Goal: Task Accomplishment & Management: Use online tool/utility

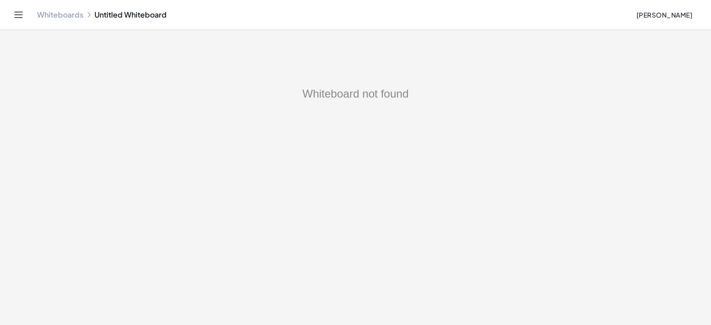
click at [67, 16] on link "Whiteboards" at bounding box center [60, 14] width 46 height 9
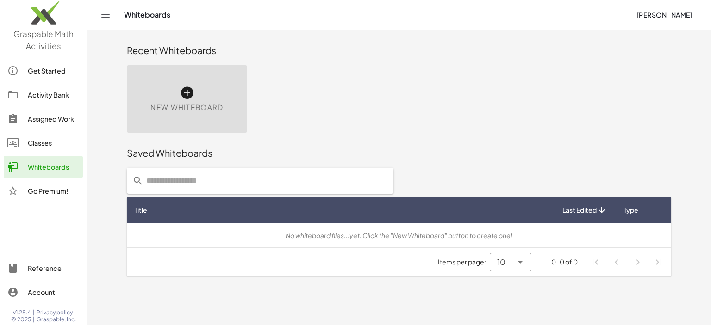
click at [188, 95] on icon at bounding box center [187, 93] width 15 height 15
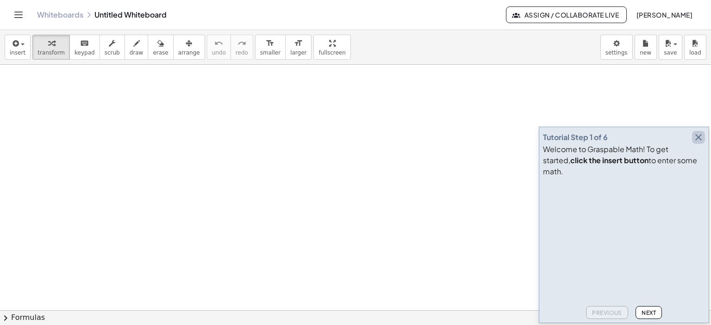
click at [698, 143] on icon "button" at bounding box center [698, 137] width 11 height 11
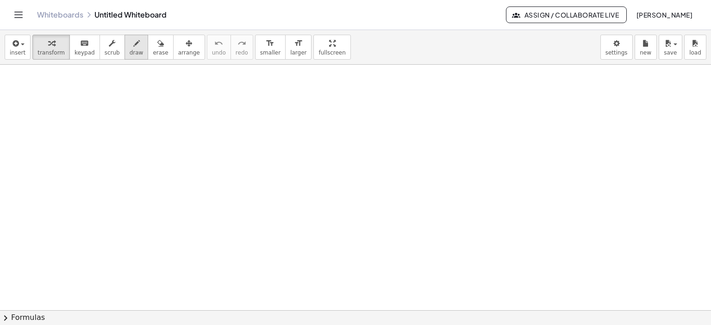
click at [133, 43] on icon "button" at bounding box center [136, 43] width 6 height 11
drag, startPoint x: 143, startPoint y: 92, endPoint x: 149, endPoint y: 99, distance: 9.0
click at [151, 106] on div at bounding box center [355, 311] width 711 height 492
drag, startPoint x: 150, startPoint y: 98, endPoint x: 167, endPoint y: 98, distance: 16.7
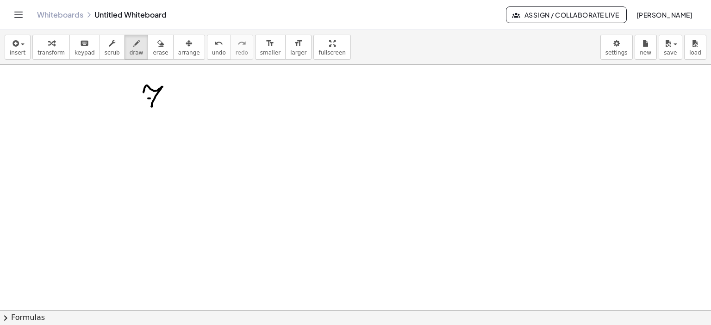
click at [161, 98] on div at bounding box center [355, 311] width 711 height 492
drag, startPoint x: 180, startPoint y: 87, endPoint x: 186, endPoint y: 95, distance: 9.6
click at [182, 98] on div at bounding box center [355, 311] width 711 height 492
drag, startPoint x: 186, startPoint y: 94, endPoint x: 183, endPoint y: 103, distance: 9.7
click at [183, 103] on div at bounding box center [355, 311] width 711 height 492
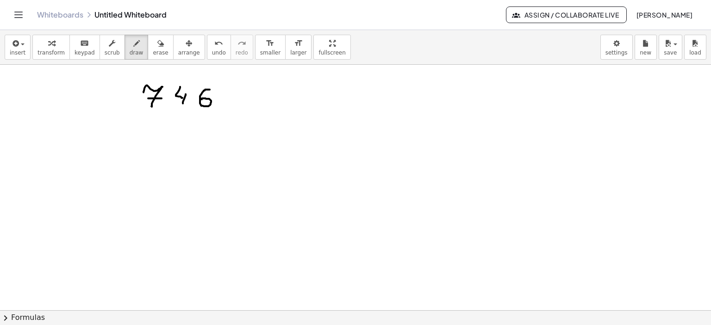
drag, startPoint x: 208, startPoint y: 89, endPoint x: 209, endPoint y: 102, distance: 12.5
click at [201, 99] on div at bounding box center [355, 311] width 711 height 492
drag, startPoint x: 231, startPoint y: 90, endPoint x: 231, endPoint y: 124, distance: 33.8
click at [229, 127] on div at bounding box center [355, 311] width 711 height 492
drag, startPoint x: 231, startPoint y: 107, endPoint x: 275, endPoint y: 111, distance: 44.1
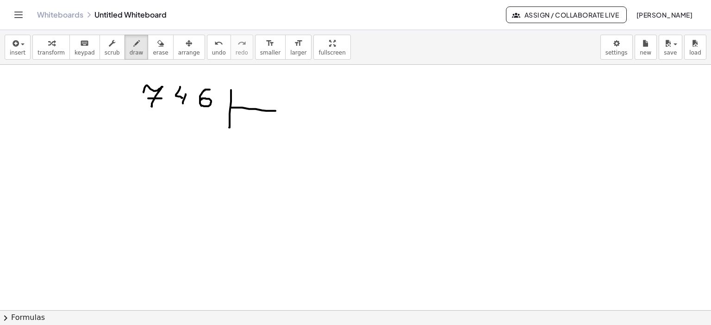
click at [275, 111] on div at bounding box center [355, 311] width 711 height 492
drag, startPoint x: 254, startPoint y: 86, endPoint x: 267, endPoint y: 92, distance: 14.3
click at [251, 90] on div at bounding box center [355, 311] width 711 height 492
drag, startPoint x: 267, startPoint y: 89, endPoint x: 267, endPoint y: 101, distance: 12.5
click at [267, 101] on div at bounding box center [355, 311] width 711 height 492
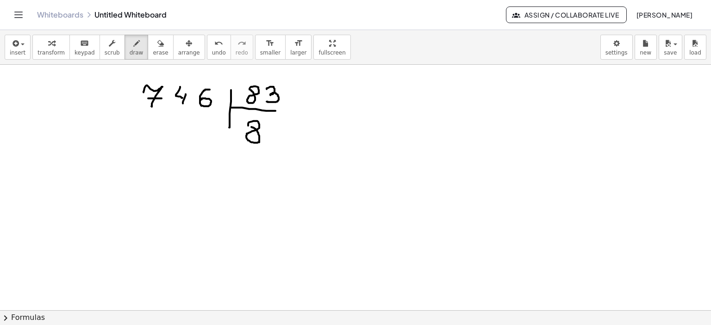
click at [249, 125] on div at bounding box center [355, 311] width 711 height 492
drag, startPoint x: 164, startPoint y: 119, endPoint x: 175, endPoint y: 132, distance: 17.0
click at [152, 133] on div at bounding box center [355, 311] width 711 height 492
drag, startPoint x: 183, startPoint y: 125, endPoint x: 180, endPoint y: 135, distance: 10.4
click at [175, 135] on div at bounding box center [355, 311] width 711 height 492
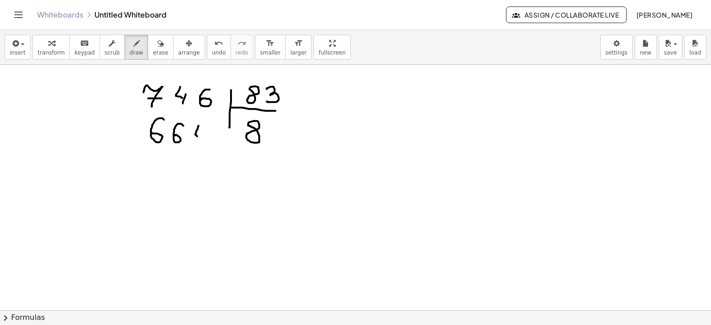
drag, startPoint x: 198, startPoint y: 125, endPoint x: 201, endPoint y: 138, distance: 12.7
click at [201, 138] on div at bounding box center [355, 311] width 711 height 492
drag, startPoint x: 204, startPoint y: 132, endPoint x: 202, endPoint y: 143, distance: 11.3
click at [202, 143] on div at bounding box center [355, 311] width 711 height 492
drag, startPoint x: 134, startPoint y: 117, endPoint x: 157, endPoint y: 153, distance: 43.0
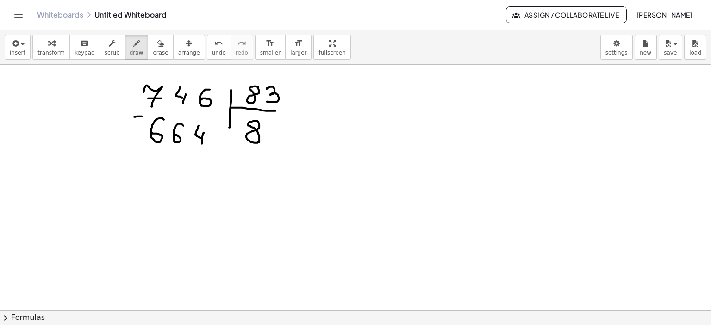
click at [142, 116] on div at bounding box center [355, 311] width 711 height 492
drag, startPoint x: 147, startPoint y: 156, endPoint x: 209, endPoint y: 158, distance: 62.0
click at [209, 158] on div at bounding box center [355, 311] width 711 height 492
drag, startPoint x: 204, startPoint y: 172, endPoint x: 219, endPoint y: 184, distance: 20.1
click at [219, 184] on div at bounding box center [355, 311] width 711 height 492
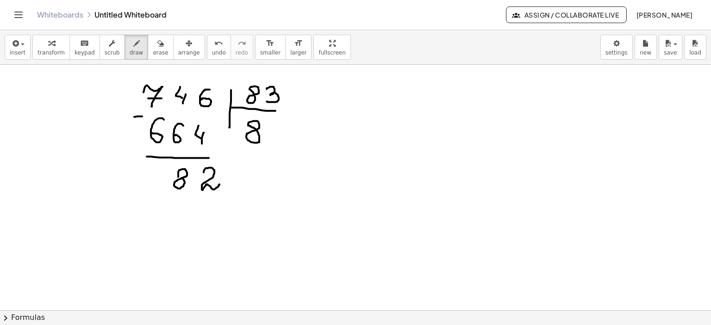
click at [179, 174] on div at bounding box center [355, 311] width 711 height 492
click at [170, 201] on div at bounding box center [355, 311] width 711 height 492
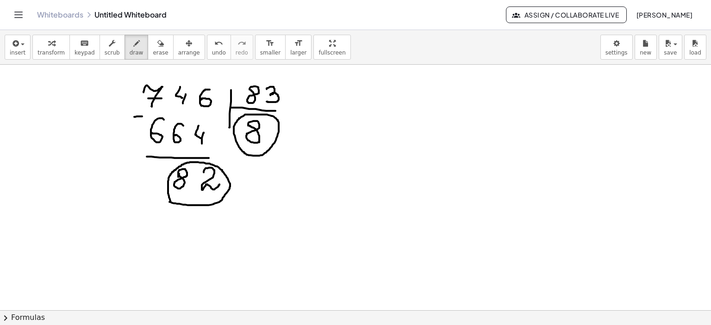
drag, startPoint x: 274, startPoint y: 117, endPoint x: 278, endPoint y: 120, distance: 4.9
click at [278, 120] on div at bounding box center [355, 311] width 711 height 492
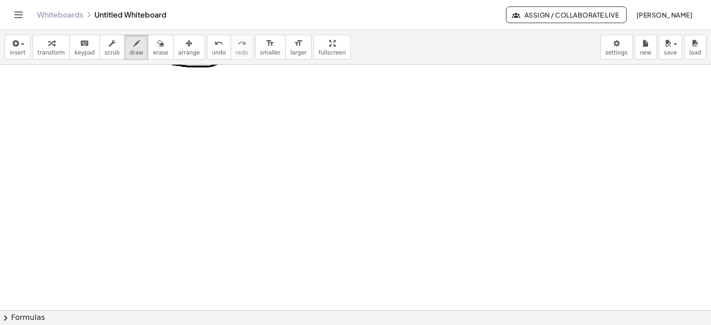
scroll to position [231, 0]
drag, startPoint x: 81, startPoint y: 99, endPoint x: 101, endPoint y: 116, distance: 25.9
click at [99, 116] on div at bounding box center [355, 79] width 711 height 492
drag, startPoint x: 114, startPoint y: 93, endPoint x: 141, endPoint y: 99, distance: 27.4
click at [116, 96] on div at bounding box center [355, 79] width 711 height 492
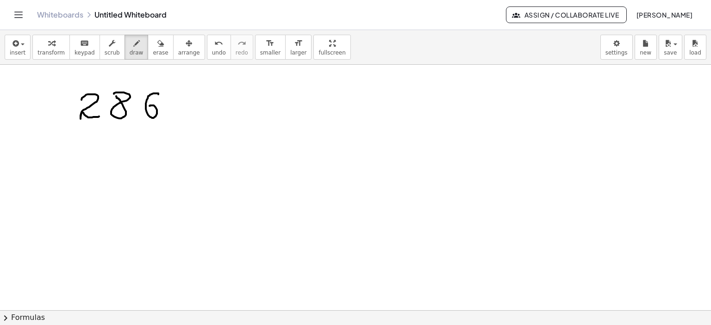
drag, startPoint x: 158, startPoint y: 94, endPoint x: 205, endPoint y: 120, distance: 53.8
click at [149, 106] on div at bounding box center [355, 79] width 711 height 492
drag, startPoint x: 184, startPoint y: 88, endPoint x: 185, endPoint y: 149, distance: 60.6
click at [185, 149] on div at bounding box center [355, 79] width 711 height 492
drag, startPoint x: 302, startPoint y: 87, endPoint x: 302, endPoint y: 144, distance: 57.8
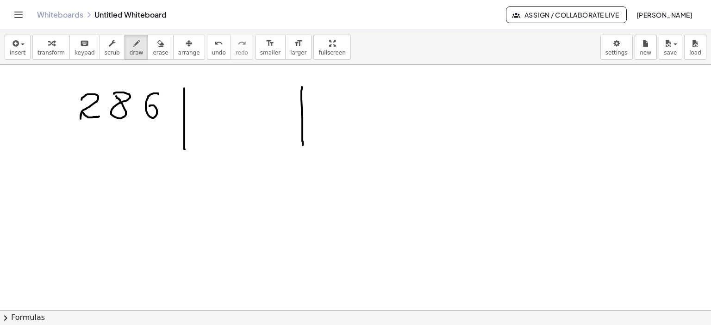
click at [302, 145] on div at bounding box center [355, 79] width 711 height 492
drag, startPoint x: 411, startPoint y: 87, endPoint x: 411, endPoint y: 132, distance: 45.3
click at [415, 138] on div at bounding box center [355, 79] width 711 height 492
drag, startPoint x: 335, startPoint y: 112, endPoint x: 366, endPoint y: 104, distance: 31.7
click at [344, 121] on div at bounding box center [355, 79] width 711 height 492
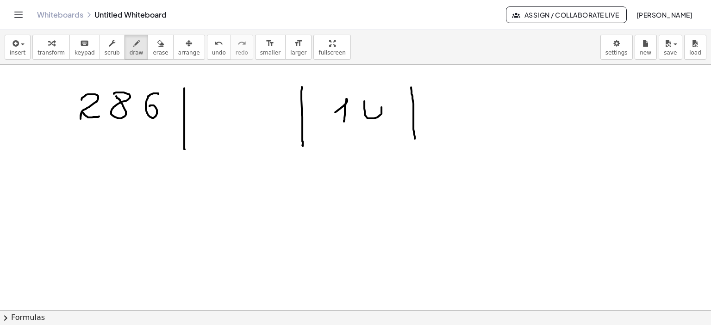
drag, startPoint x: 364, startPoint y: 108, endPoint x: 383, endPoint y: 111, distance: 18.7
click at [365, 105] on div at bounding box center [355, 79] width 711 height 492
drag, startPoint x: 511, startPoint y: 86, endPoint x: 510, endPoint y: 124, distance: 38.9
click at [511, 125] on div at bounding box center [355, 79] width 711 height 492
drag, startPoint x: 433, startPoint y: 114, endPoint x: 439, endPoint y: 125, distance: 12.2
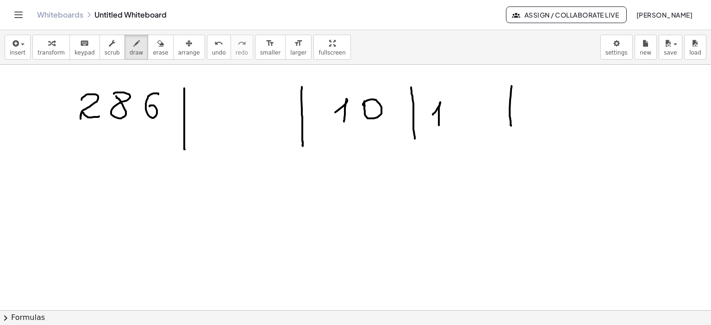
click at [439, 125] on div at bounding box center [355, 79] width 711 height 492
drag, startPoint x: 471, startPoint y: 102, endPoint x: 461, endPoint y: 116, distance: 16.8
click at [461, 116] on div at bounding box center [355, 79] width 711 height 492
drag, startPoint x: 186, startPoint y: 85, endPoint x: 288, endPoint y: 87, distance: 101.8
click at [288, 87] on div at bounding box center [355, 79] width 711 height 492
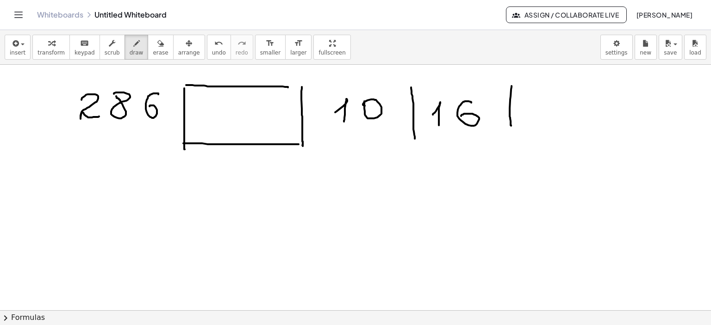
drag, startPoint x: 183, startPoint y: 143, endPoint x: 298, endPoint y: 144, distance: 115.2
click at [298, 144] on div at bounding box center [355, 79] width 711 height 492
drag, startPoint x: 86, startPoint y: 135, endPoint x: 155, endPoint y: 133, distance: 69.4
click at [155, 133] on div at bounding box center [355, 79] width 711 height 492
drag, startPoint x: 59, startPoint y: 192, endPoint x: 81, endPoint y: 196, distance: 22.2
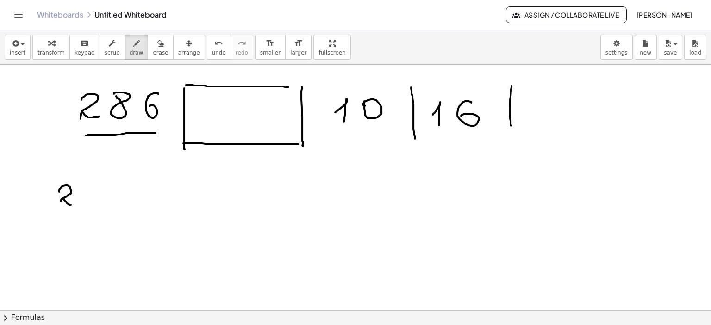
click at [76, 199] on div at bounding box center [355, 79] width 711 height 492
drag, startPoint x: 86, startPoint y: 186, endPoint x: 115, endPoint y: 189, distance: 29.8
click at [85, 184] on div at bounding box center [355, 79] width 711 height 492
drag, startPoint x: 112, startPoint y: 185, endPoint x: 115, endPoint y: 198, distance: 13.2
click at [107, 195] on div at bounding box center [355, 79] width 711 height 492
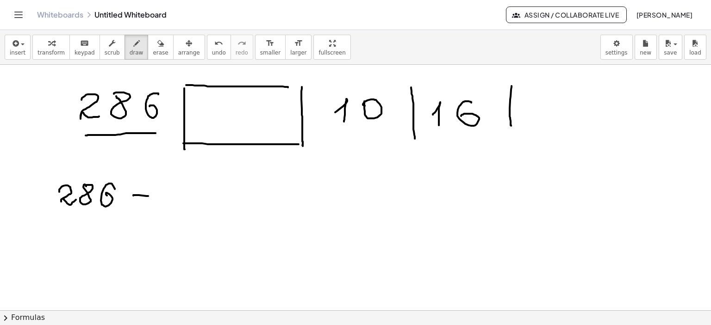
drag, startPoint x: 133, startPoint y: 195, endPoint x: 175, endPoint y: 204, distance: 42.6
click at [148, 196] on div at bounding box center [355, 79] width 711 height 492
drag, startPoint x: 166, startPoint y: 201, endPoint x: 207, endPoint y: 186, distance: 44.0
click at [170, 207] on div at bounding box center [355, 79] width 711 height 492
drag, startPoint x: 207, startPoint y: 186, endPoint x: 226, endPoint y: 199, distance: 22.6
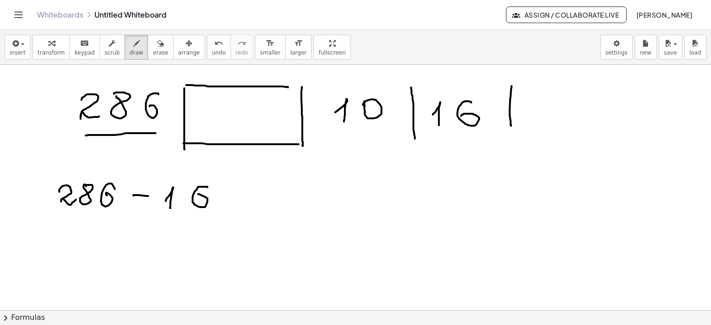
click at [198, 197] on div at bounding box center [355, 79] width 711 height 492
drag, startPoint x: 226, startPoint y: 192, endPoint x: 248, endPoint y: 193, distance: 22.7
click at [248, 193] on div at bounding box center [355, 79] width 711 height 492
drag, startPoint x: 228, startPoint y: 202, endPoint x: 252, endPoint y: 202, distance: 24.5
click at [252, 202] on div at bounding box center [355, 79] width 711 height 492
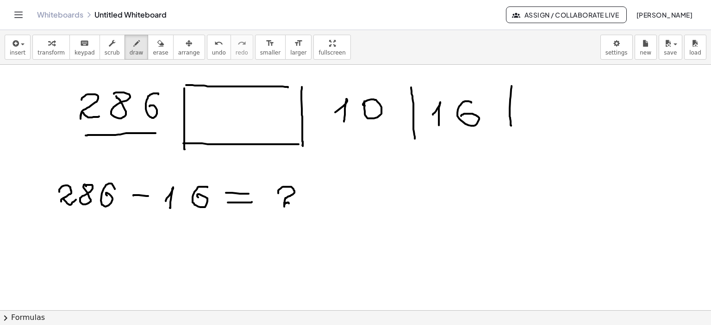
drag, startPoint x: 278, startPoint y: 193, endPoint x: 304, endPoint y: 201, distance: 27.2
click at [301, 203] on div at bounding box center [355, 79] width 711 height 492
drag, startPoint x: 310, startPoint y: 189, endPoint x: 314, endPoint y: 207, distance: 18.4
click at [313, 208] on div at bounding box center [355, 79] width 711 height 492
drag, startPoint x: 310, startPoint y: 199, endPoint x: 342, endPoint y: 194, distance: 31.9
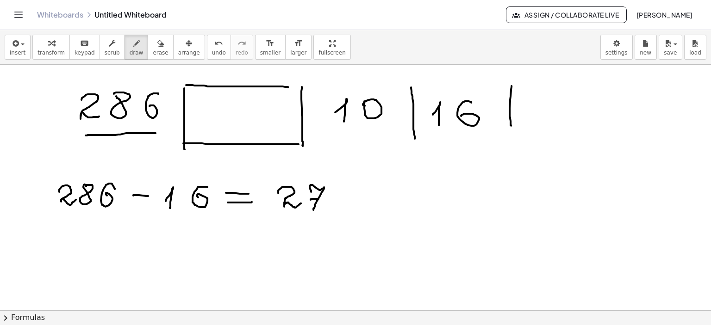
click at [325, 198] on div at bounding box center [355, 79] width 711 height 492
drag, startPoint x: 340, startPoint y: 188, endPoint x: 354, endPoint y: 203, distance: 20.6
click at [339, 190] on div at bounding box center [355, 79] width 711 height 492
drag, startPoint x: 37, startPoint y: 239, endPoint x: 70, endPoint y: 242, distance: 33.9
click at [58, 255] on div at bounding box center [355, 79] width 711 height 492
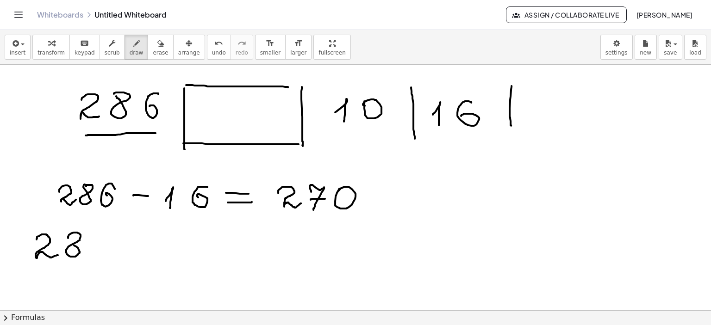
drag, startPoint x: 74, startPoint y: 232, endPoint x: 68, endPoint y: 237, distance: 7.2
click at [67, 238] on div at bounding box center [355, 79] width 711 height 492
drag, startPoint x: 110, startPoint y: 233, endPoint x: 99, endPoint y: 245, distance: 17.0
click at [99, 245] on div at bounding box center [355, 79] width 711 height 492
drag, startPoint x: 220, startPoint y: 102, endPoint x: 252, endPoint y: 125, distance: 38.8
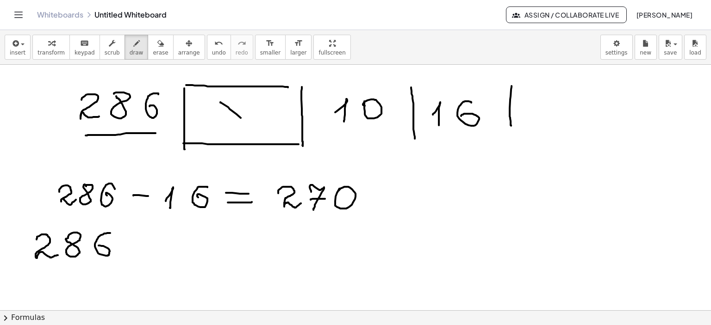
click at [252, 125] on div at bounding box center [355, 79] width 711 height 492
drag
click at [224, 128] on div at bounding box center [355, 79] width 711 height 492
click at [149, 243] on div at bounding box center [355, 79] width 711 height 492
click at [149, 252] on div at bounding box center [355, 79] width 711 height 492
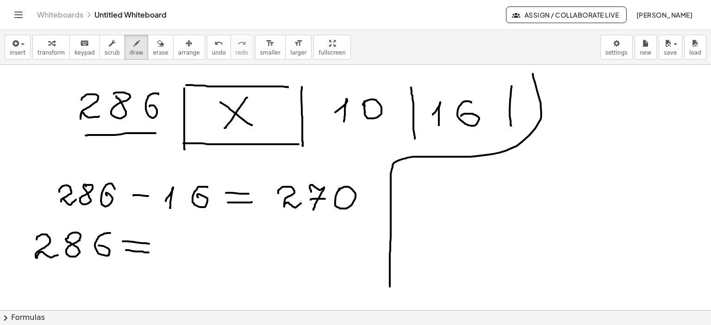
drag, startPoint x: 533, startPoint y: 74, endPoint x: 424, endPoint y: 236, distance: 195.8
click at [390, 285] on div at bounding box center [355, 79] width 711 height 492
drag, startPoint x: 425, startPoint y: 186, endPoint x: 434, endPoint y: 197, distance: 13.8
click at [434, 197] on div at bounding box center [355, 79] width 711 height 492
drag, startPoint x: 444, startPoint y: 178, endPoint x: 450, endPoint y: 191, distance: 14.5
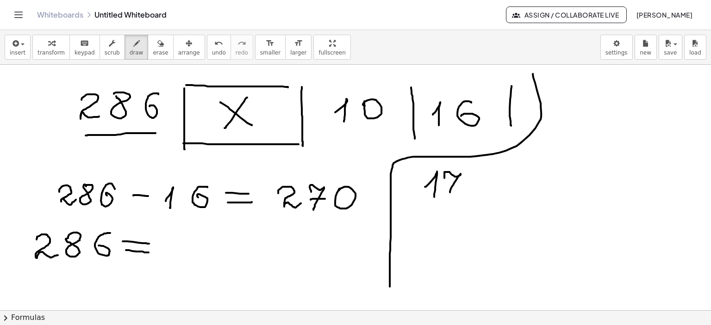
click at [449, 194] on div at bounding box center [355, 79] width 711 height 492
drag, startPoint x: 446, startPoint y: 183, endPoint x: 463, endPoint y: 185, distance: 16.7
click at [463, 183] on div at bounding box center [355, 79] width 711 height 492
drag, startPoint x: 486, startPoint y: 170, endPoint x: 510, endPoint y: 198, distance: 36.4
click at [495, 222] on div at bounding box center [355, 79] width 711 height 492
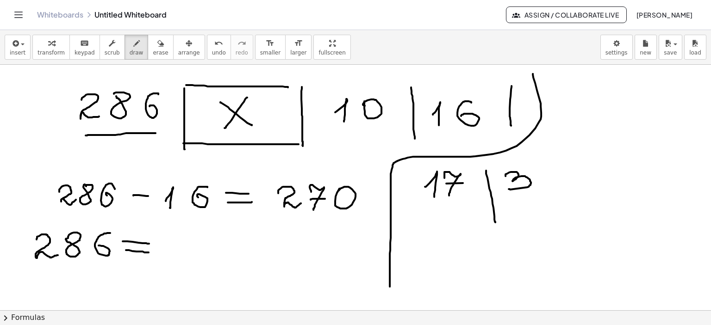
drag, startPoint x: 507, startPoint y: 174, endPoint x: 508, endPoint y: 189, distance: 15.3
click at [507, 189] on div at bounding box center [355, 79] width 711 height 492
drag, startPoint x: 552, startPoint y: 168, endPoint x: 563, endPoint y: 227, distance: 59.6
click at [563, 228] on div at bounding box center [355, 79] width 711 height 492
drag, startPoint x: 597, startPoint y: 170, endPoint x: 590, endPoint y: 189, distance: 19.8
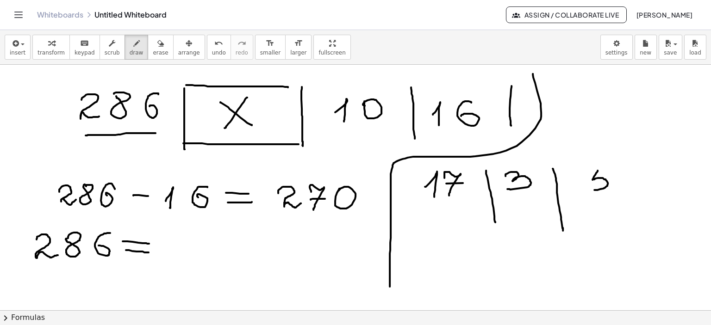
click at [590, 189] on div at bounding box center [355, 79] width 711 height 492
drag, startPoint x: 602, startPoint y: 171, endPoint x: 614, endPoint y: 171, distance: 12.0
click at [613, 171] on div at bounding box center [355, 79] width 711 height 492
drag, startPoint x: 642, startPoint y: 168, endPoint x: 638, endPoint y: 215, distance: 46.9
click at [638, 215] on div at bounding box center [355, 79] width 711 height 492
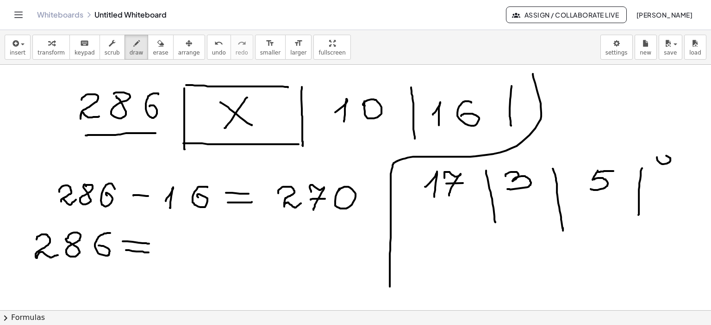
drag, startPoint x: 657, startPoint y: 157, endPoint x: 674, endPoint y: 157, distance: 17.1
click at [661, 157] on div at bounding box center [355, 79] width 711 height 492
drag, startPoint x: 679, startPoint y: 153, endPoint x: 691, endPoint y: 153, distance: 11.6
click at [683, 159] on div at bounding box center [355, 79] width 711 height 492
drag, startPoint x: 691, startPoint y: 151, endPoint x: 690, endPoint y: 158, distance: 7.4
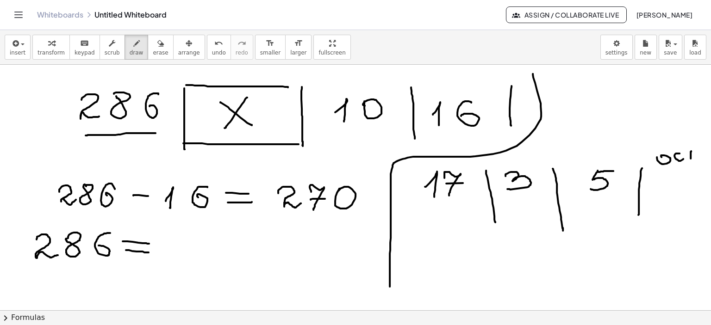
click at [690, 158] on div at bounding box center [355, 79] width 711 height 492
drag, startPoint x: 687, startPoint y: 149, endPoint x: 695, endPoint y: 149, distance: 8.8
click at [695, 149] on div at bounding box center [355, 79] width 711 height 492
drag, startPoint x: 668, startPoint y: 179, endPoint x: 686, endPoint y: 190, distance: 20.8
click at [686, 190] on div at bounding box center [355, 79] width 711 height 492
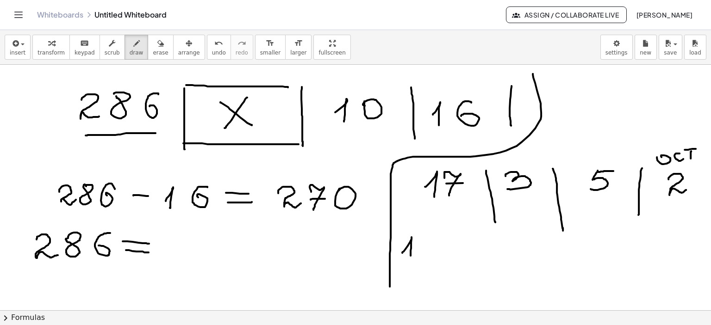
drag, startPoint x: 402, startPoint y: 253, endPoint x: 409, endPoint y: 264, distance: 13.3
click at [409, 264] on div at bounding box center [355, 79] width 711 height 492
drag, startPoint x: 421, startPoint y: 244, endPoint x: 432, endPoint y: 261, distance: 20.4
click at [432, 261] on div at bounding box center [355, 79] width 711 height 492
drag, startPoint x: 424, startPoint y: 249, endPoint x: 454, endPoint y: 247, distance: 30.2
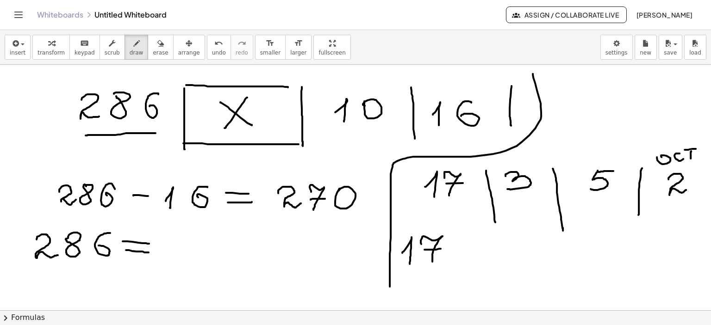
click at [442, 248] on div at bounding box center [355, 79] width 711 height 492
drag, startPoint x: 452, startPoint y: 245, endPoint x: 472, endPoint y: 244, distance: 20.4
click at [472, 244] on div at bounding box center [355, 79] width 711 height 492
drag, startPoint x: 452, startPoint y: 253, endPoint x: 474, endPoint y: 252, distance: 22.3
click at [474, 252] on div at bounding box center [355, 79] width 711 height 492
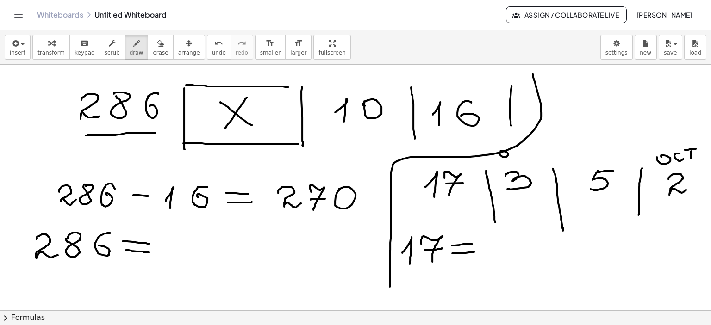
click at [501, 154] on div at bounding box center [355, 79] width 711 height 492
drag, startPoint x: 507, startPoint y: 154, endPoint x: 514, endPoint y: 157, distance: 7.7
click at [513, 157] on div at bounding box center [355, 79] width 711 height 492
drag, startPoint x: 516, startPoint y: 154, endPoint x: 526, endPoint y: 155, distance: 9.3
click at [522, 157] on div at bounding box center [355, 79] width 711 height 492
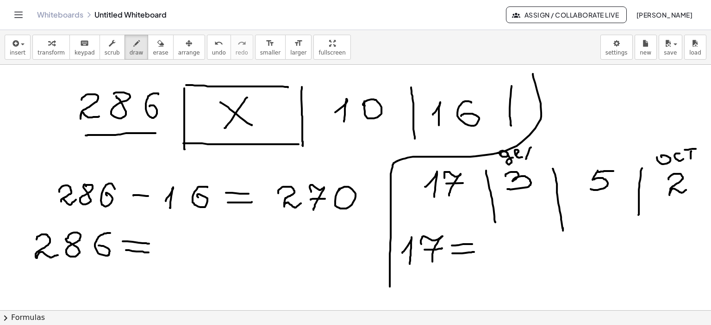
click at [526, 159] on div at bounding box center [355, 79] width 711 height 492
drag, startPoint x: 529, startPoint y: 149, endPoint x: 532, endPoint y: 160, distance: 11.9
click at [532, 160] on div at bounding box center [355, 79] width 711 height 492
click at [536, 157] on div at bounding box center [355, 79] width 711 height 492
drag, startPoint x: 559, startPoint y: 157, endPoint x: 640, endPoint y: 149, distance: 81.3
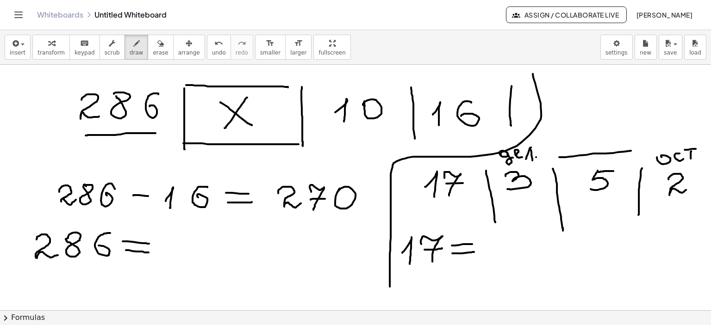
click at [640, 149] on div at bounding box center [355, 79] width 711 height 492
drag, startPoint x: 564, startPoint y: 141, endPoint x: 577, endPoint y: 146, distance: 14.1
click at [572, 148] on div at bounding box center [355, 79] width 711 height 492
drag, startPoint x: 578, startPoint y: 145, endPoint x: 588, endPoint y: 142, distance: 10.2
click at [582, 146] on div at bounding box center [355, 79] width 711 height 492
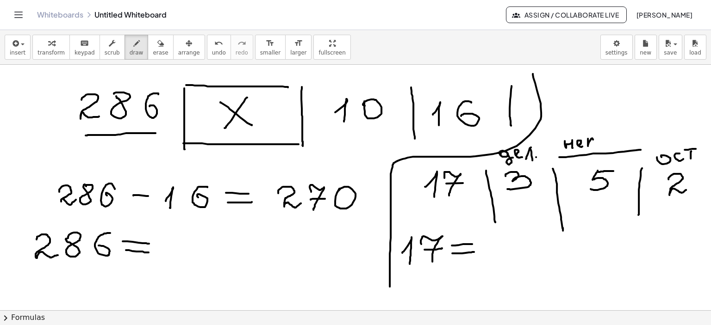
drag, startPoint x: 588, startPoint y: 145, endPoint x: 595, endPoint y: 145, distance: 7.4
click at [593, 145] on div at bounding box center [355, 79] width 711 height 492
drag, startPoint x: 595, startPoint y: 144, endPoint x: 605, endPoint y: 147, distance: 10.0
click at [596, 145] on div at bounding box center [355, 79] width 711 height 492
drag, startPoint x: 607, startPoint y: 139, endPoint x: 619, endPoint y: 146, distance: 13.5
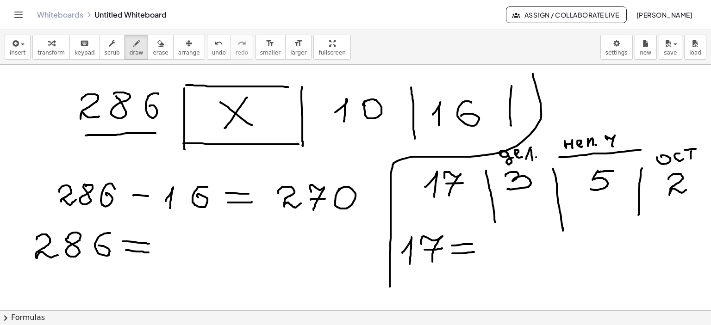
click at [618, 146] on div at bounding box center [355, 79] width 711 height 492
click at [622, 146] on div at bounding box center [355, 79] width 711 height 492
drag, startPoint x: 488, startPoint y: 165, endPoint x: 530, endPoint y: 177, distance: 44.2
click at [544, 161] on div at bounding box center [355, 79] width 711 height 492
drag, startPoint x: 486, startPoint y: 239, endPoint x: 490, endPoint y: 250, distance: 12.0
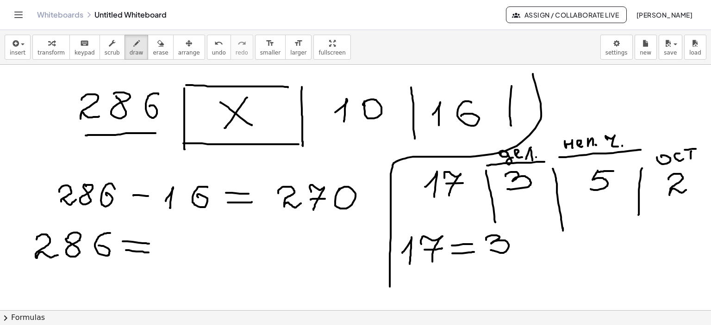
click at [490, 250] on div at bounding box center [355, 79] width 711 height 492
click at [522, 241] on div at bounding box center [355, 79] width 711 height 492
drag, startPoint x: 535, startPoint y: 234, endPoint x: 531, endPoint y: 248, distance: 15.4
click at [528, 251] on div at bounding box center [355, 79] width 711 height 492
drag, startPoint x: 536, startPoint y: 233, endPoint x: 546, endPoint y: 233, distance: 9.7
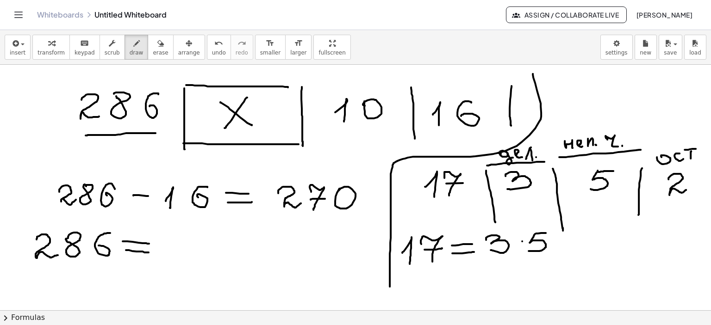
click at [546, 233] on div at bounding box center [355, 79] width 711 height 492
drag, startPoint x: 552, startPoint y: 245, endPoint x: 576, endPoint y: 245, distance: 24.1
click at [576, 245] on div at bounding box center [355, 79] width 711 height 492
drag, startPoint x: 567, startPoint y: 240, endPoint x: 593, endPoint y: 238, distance: 26.4
click at [565, 250] on div at bounding box center [355, 79] width 711 height 492
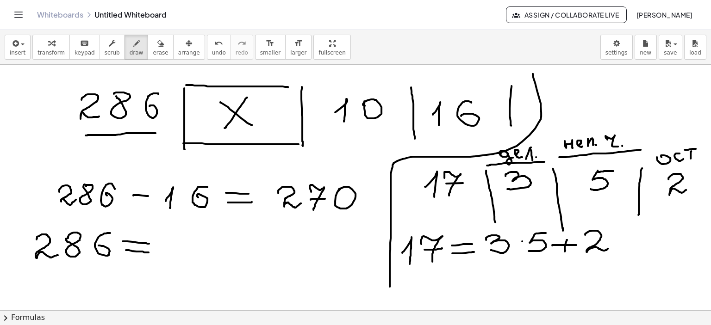
drag, startPoint x: 587, startPoint y: 232, endPoint x: 601, endPoint y: 240, distance: 16.8
click at [607, 248] on div at bounding box center [355, 79] width 711 height 492
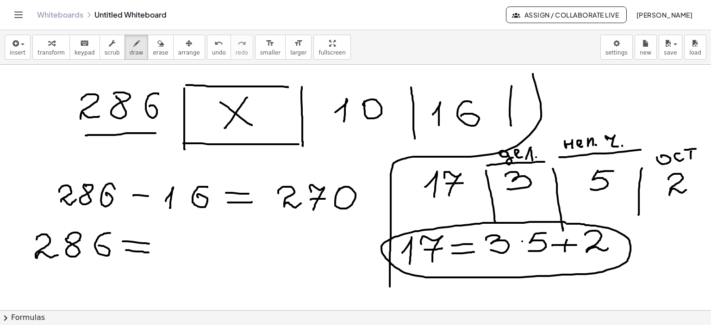
click at [561, 223] on div at bounding box center [355, 79] width 711 height 492
drag, startPoint x: 492, startPoint y: 262, endPoint x: 504, endPoint y: 262, distance: 12.0
click at [504, 262] on div at bounding box center [355, 79] width 711 height 492
drag, startPoint x: 526, startPoint y: 261, endPoint x: 541, endPoint y: 261, distance: 15.3
click at [540, 261] on div at bounding box center [355, 79] width 711 height 492
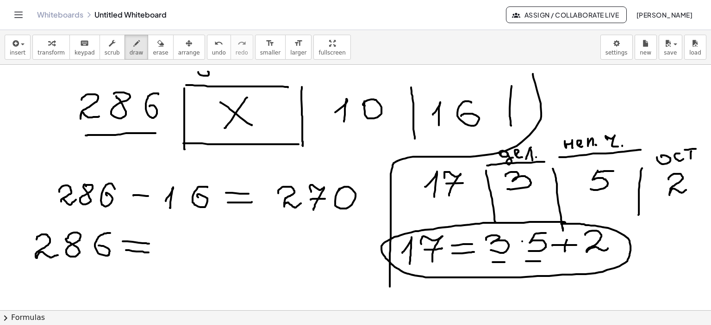
drag, startPoint x: 198, startPoint y: 72, endPoint x: 205, endPoint y: 73, distance: 6.5
click at [202, 71] on div at bounding box center [355, 79] width 711 height 492
drag, startPoint x: 207, startPoint y: 71, endPoint x: 217, endPoint y: 76, distance: 10.8
click at [215, 76] on div at bounding box center [355, 79] width 711 height 492
drag, startPoint x: 220, startPoint y: 72, endPoint x: 229, endPoint y: 74, distance: 9.4
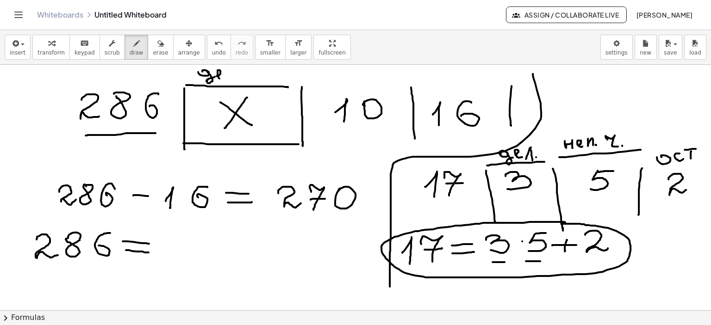
click at [225, 78] on div at bounding box center [355, 79] width 711 height 492
drag, startPoint x: 230, startPoint y: 71, endPoint x: 228, endPoint y: 78, distance: 7.2
click at [228, 78] on div at bounding box center [355, 79] width 711 height 492
drag, startPoint x: 231, startPoint y: 71, endPoint x: 236, endPoint y: 78, distance: 8.7
click at [236, 78] on div at bounding box center [355, 79] width 711 height 492
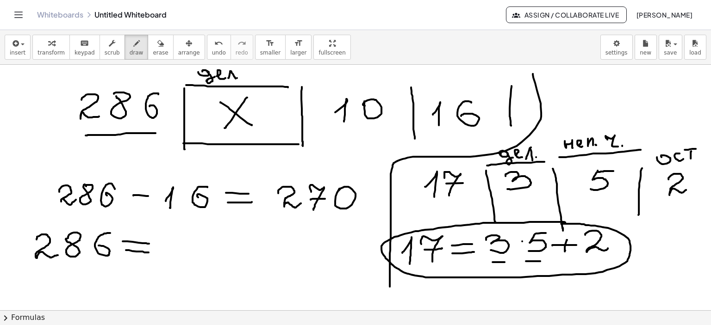
click at [237, 78] on div at bounding box center [355, 79] width 711 height 492
drag, startPoint x: 310, startPoint y: 72, endPoint x: 322, endPoint y: 79, distance: 14.1
click at [322, 79] on div at bounding box center [355, 79] width 711 height 492
drag, startPoint x: 331, startPoint y: 75, endPoint x: 341, endPoint y: 73, distance: 10.3
click at [339, 80] on div at bounding box center [355, 79] width 711 height 492
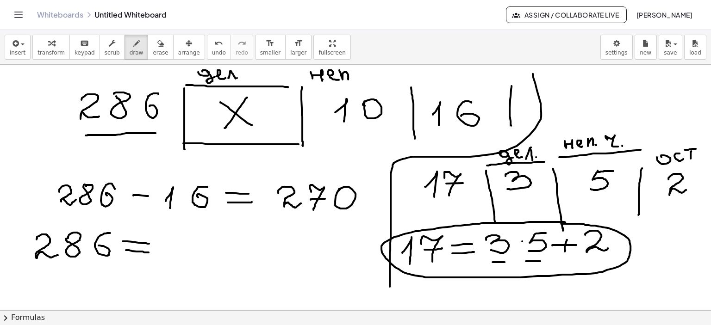
drag, startPoint x: 339, startPoint y: 70, endPoint x: 348, endPoint y: 79, distance: 12.8
click at [348, 79] on div at bounding box center [355, 79] width 711 height 492
click at [353, 77] on div at bounding box center [355, 79] width 711 height 492
drag, startPoint x: 365, startPoint y: 73, endPoint x: 381, endPoint y: 79, distance: 17.7
click at [381, 79] on div at bounding box center [355, 79] width 711 height 492
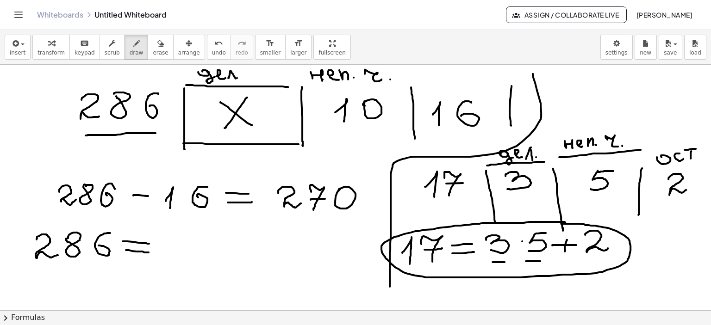
drag, startPoint x: 390, startPoint y: 79, endPoint x: 437, endPoint y: 76, distance: 46.8
click at [390, 80] on div at bounding box center [355, 79] width 711 height 492
drag, startPoint x: 434, startPoint y: 70, endPoint x: 458, endPoint y: 78, distance: 24.9
click at [440, 70] on div at bounding box center [355, 79] width 711 height 492
drag, startPoint x: 457, startPoint y: 70, endPoint x: 463, endPoint y: 74, distance: 7.3
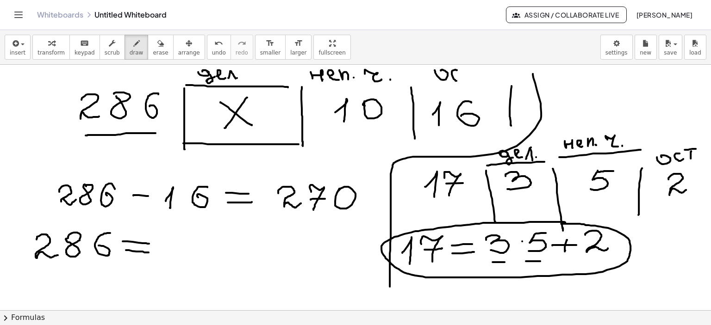
click at [462, 75] on div at bounding box center [355, 79] width 711 height 492
click at [475, 79] on div at bounding box center [355, 79] width 711 height 492
drag, startPoint x: 466, startPoint y: 67, endPoint x: 493, endPoint y: 80, distance: 29.6
click at [479, 68] on div at bounding box center [355, 79] width 711 height 492
click at [485, 77] on div at bounding box center [355, 79] width 711 height 492
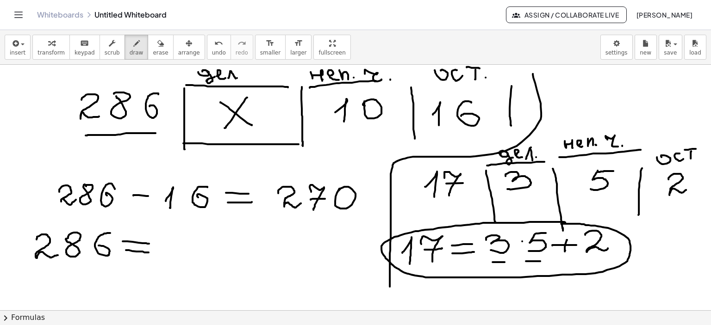
drag, startPoint x: 310, startPoint y: 87, endPoint x: 399, endPoint y: 109, distance: 91.9
click at [381, 81] on div at bounding box center [355, 79] width 711 height 492
drag, startPoint x: 309, startPoint y: 145, endPoint x: 403, endPoint y: 137, distance: 94.3
click at [403, 137] on div at bounding box center [355, 79] width 711 height 492
drag, startPoint x: 418, startPoint y: 85, endPoint x: 497, endPoint y: 84, distance: 79.1
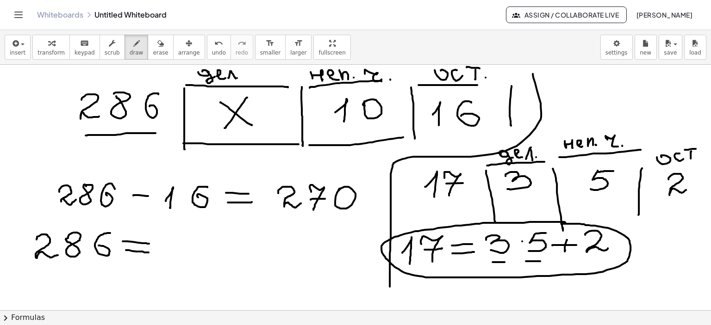
click at [497, 84] on div at bounding box center [355, 79] width 711 height 492
drag, startPoint x: 422, startPoint y: 135, endPoint x: 512, endPoint y: 130, distance: 90.8
click at [512, 130] on div at bounding box center [355, 79] width 711 height 492
drag, startPoint x: 161, startPoint y: 238, endPoint x: 169, endPoint y: 251, distance: 16.0
click at [169, 251] on div at bounding box center [355, 79] width 711 height 492
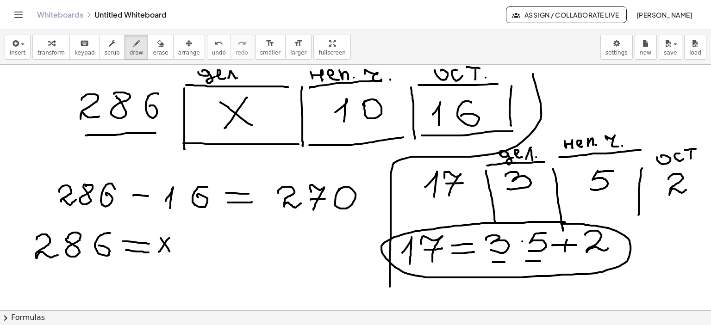
drag, startPoint x: 169, startPoint y: 238, endPoint x: 161, endPoint y: 252, distance: 16.6
click at [158, 254] on div at bounding box center [355, 79] width 711 height 492
drag, startPoint x: 177, startPoint y: 245, endPoint x: 199, endPoint y: 248, distance: 23.0
click at [177, 245] on div at bounding box center [355, 79] width 711 height 492
drag, startPoint x: 187, startPoint y: 248, endPoint x: 193, endPoint y: 264, distance: 17.4
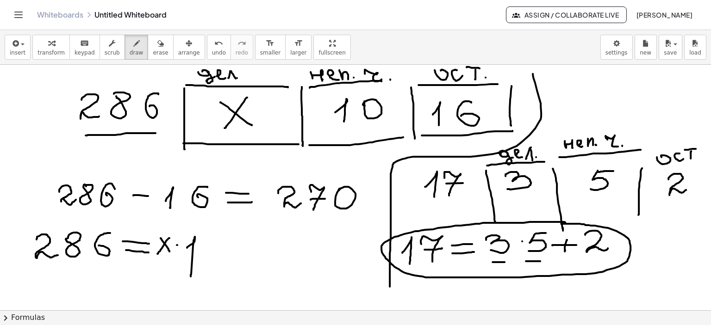
click at [192, 270] on div at bounding box center [355, 79] width 711 height 492
drag, startPoint x: 204, startPoint y: 245, endPoint x: 224, endPoint y: 252, distance: 20.9
click at [205, 248] on div at bounding box center [355, 79] width 711 height 492
drag, startPoint x: 229, startPoint y: 250, endPoint x: 246, endPoint y: 249, distance: 16.7
click at [246, 249] on div at bounding box center [355, 79] width 711 height 492
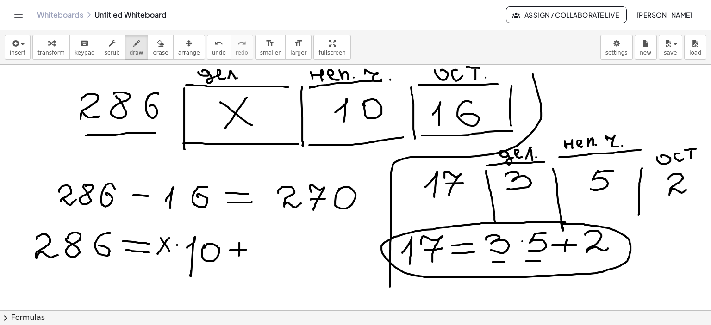
drag, startPoint x: 239, startPoint y: 242, endPoint x: 239, endPoint y: 255, distance: 13.0
click at [239, 255] on div at bounding box center [355, 79] width 711 height 492
drag, startPoint x: 266, startPoint y: 250, endPoint x: 305, endPoint y: 239, distance: 40.4
click at [272, 259] on div at bounding box center [355, 79] width 711 height 492
drag, startPoint x: 307, startPoint y: 237, endPoint x: 298, endPoint y: 248, distance: 14.5
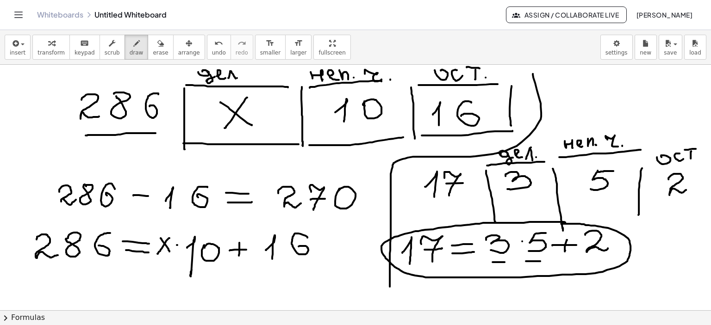
click at [298, 248] on div at bounding box center [355, 79] width 711 height 492
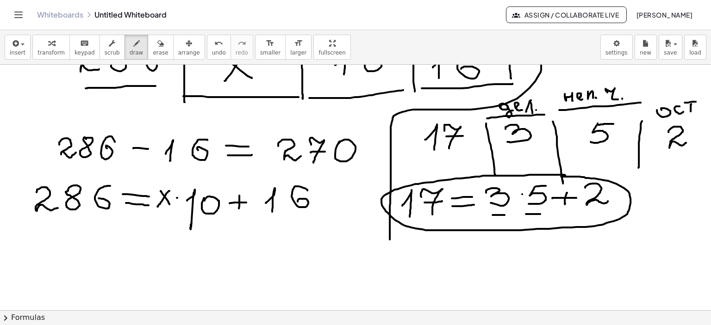
scroll to position [292, 0]
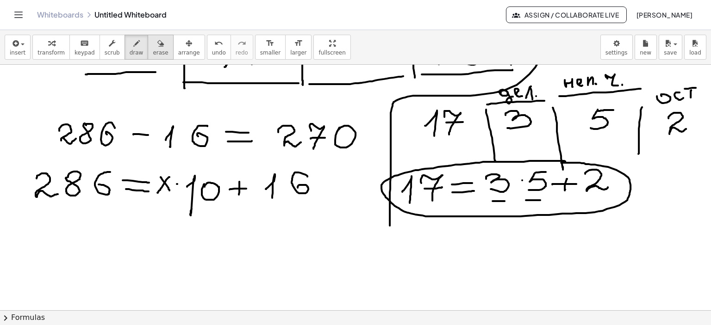
click at [157, 40] on icon "button" at bounding box center [160, 43] width 6 height 11
drag, startPoint x: 216, startPoint y: 248, endPoint x: 122, endPoint y: 16, distance: 249.7
click at [196, 228] on div at bounding box center [355, 141] width 711 height 738
click at [133, 44] on icon "button" at bounding box center [136, 43] width 6 height 11
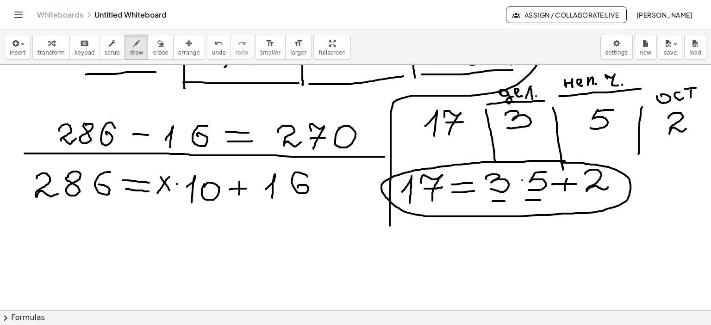
drag, startPoint x: 25, startPoint y: 153, endPoint x: 384, endPoint y: 156, distance: 359.5
click at [384, 156] on div at bounding box center [355, 141] width 711 height 738
drag, startPoint x: 156, startPoint y: 228, endPoint x: 175, endPoint y: 228, distance: 19.4
click at [175, 228] on div at bounding box center [355, 141] width 711 height 738
drag, startPoint x: 158, startPoint y: 236, endPoint x: 186, endPoint y: 236, distance: 28.2
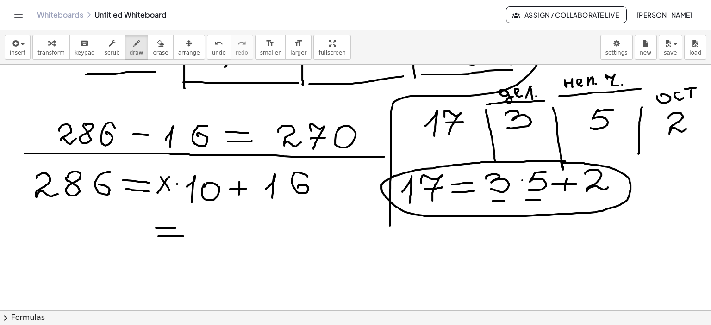
click at [184, 236] on div at bounding box center [355, 141] width 711 height 738
drag, startPoint x: 204, startPoint y: 222, endPoint x: 221, endPoint y: 236, distance: 22.6
click at [221, 236] on div at bounding box center [355, 141] width 711 height 738
drag, startPoint x: 217, startPoint y: 219, endPoint x: 202, endPoint y: 238, distance: 25.0
click at [202, 238] on div at bounding box center [355, 141] width 711 height 738
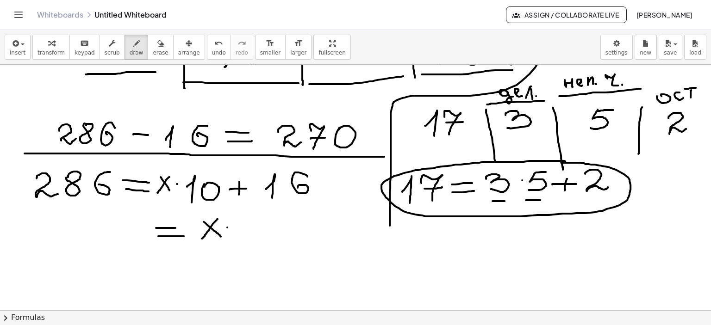
drag, startPoint x: 227, startPoint y: 227, endPoint x: 239, endPoint y: 229, distance: 12.2
click at [228, 228] on div at bounding box center [355, 141] width 711 height 738
drag, startPoint x: 234, startPoint y: 228, endPoint x: 238, endPoint y: 237, distance: 10.1
click at [238, 237] on div at bounding box center [355, 141] width 711 height 738
click at [254, 221] on div at bounding box center [355, 141] width 711 height 738
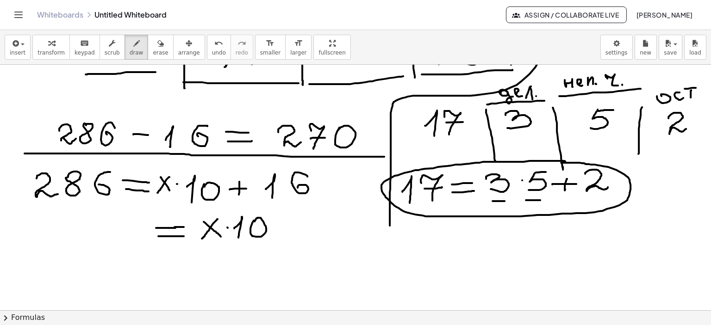
drag, startPoint x: 174, startPoint y: 227, endPoint x: 184, endPoint y: 227, distance: 9.3
click at [184, 227] on div at bounding box center [355, 141] width 711 height 738
drag, startPoint x: 25, startPoint y: 229, endPoint x: 38, endPoint y: 239, distance: 16.8
click at [37, 241] on div at bounding box center [355, 141] width 711 height 738
drag, startPoint x: 43, startPoint y: 226, endPoint x: 66, endPoint y: 235, distance: 24.3
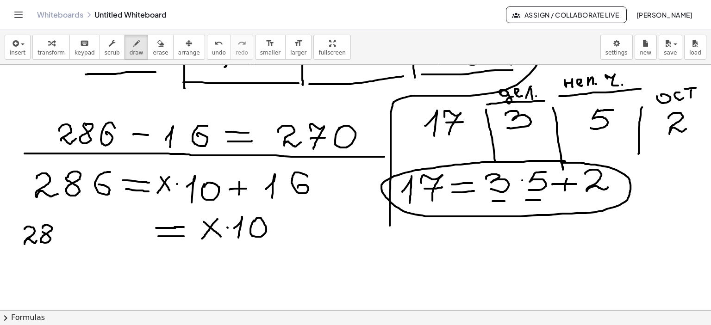
click at [41, 228] on div at bounding box center [355, 141] width 711 height 738
drag, startPoint x: 59, startPoint y: 236, endPoint x: 76, endPoint y: 236, distance: 16.7
click at [76, 236] on div at bounding box center [355, 141] width 711 height 738
click at [91, 229] on div at bounding box center [355, 141] width 711 height 738
drag, startPoint x: 67, startPoint y: 225, endPoint x: 56, endPoint y: 236, distance: 15.4
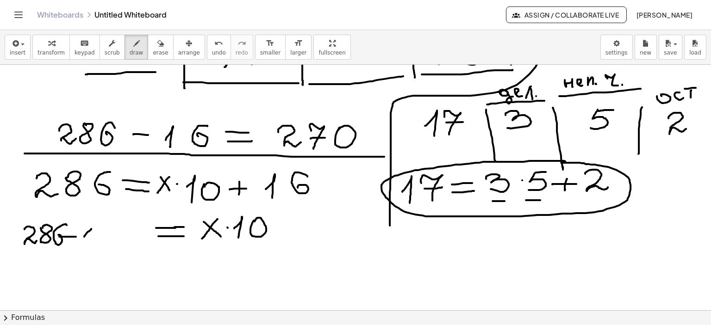
click at [56, 236] on div at bounding box center [355, 141] width 711 height 738
drag, startPoint x: 91, startPoint y: 227, endPoint x: 113, endPoint y: 229, distance: 22.7
click at [92, 244] on div at bounding box center [355, 141] width 711 height 738
drag, startPoint x: 116, startPoint y: 228, endPoint x: 107, endPoint y: 245, distance: 18.8
click at [104, 242] on div at bounding box center [355, 141] width 711 height 738
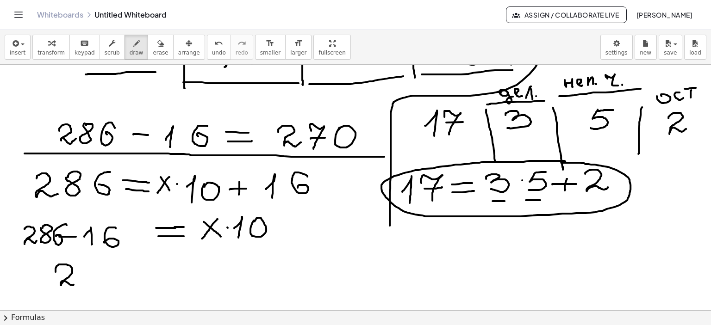
drag, startPoint x: 56, startPoint y: 272, endPoint x: 79, endPoint y: 280, distance: 24.7
click at [76, 282] on div at bounding box center [355, 141] width 711 height 738
drag, startPoint x: 88, startPoint y: 266, endPoint x: 95, endPoint y: 279, distance: 14.9
click at [96, 280] on div at bounding box center [355, 141] width 711 height 738
drag, startPoint x: 103, startPoint y: 271, endPoint x: 112, endPoint y: 268, distance: 9.8
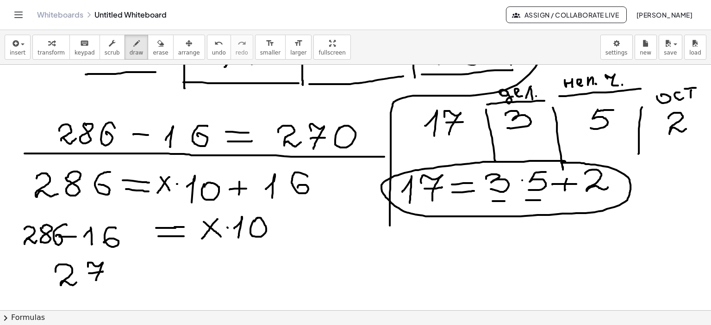
click at [103, 271] on div at bounding box center [355, 141] width 711 height 738
drag, startPoint x: 109, startPoint y: 264, endPoint x: 135, endPoint y: 272, distance: 26.8
click at [111, 267] on div at bounding box center [355, 141] width 711 height 738
drag, startPoint x: 133, startPoint y: 270, endPoint x: 146, endPoint y: 270, distance: 13.0
click at [155, 267] on div at bounding box center [355, 141] width 711 height 738
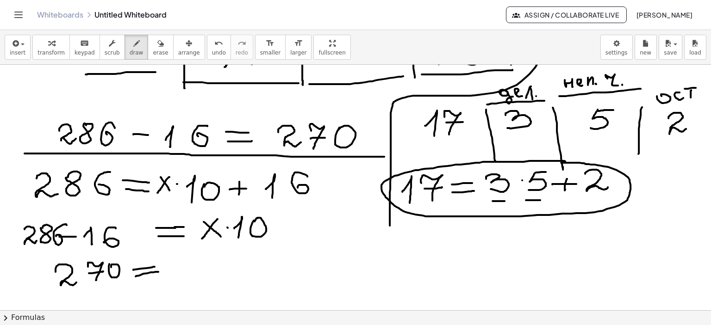
drag, startPoint x: 136, startPoint y: 276, endPoint x: 162, endPoint y: 268, distance: 28.0
click at [159, 272] on div at bounding box center [355, 141] width 711 height 738
drag, startPoint x: 174, startPoint y: 268, endPoint x: 180, endPoint y: 273, distance: 7.5
click at [180, 274] on div at bounding box center [355, 141] width 711 height 738
drag, startPoint x: 176, startPoint y: 263, endPoint x: 167, endPoint y: 277, distance: 16.7
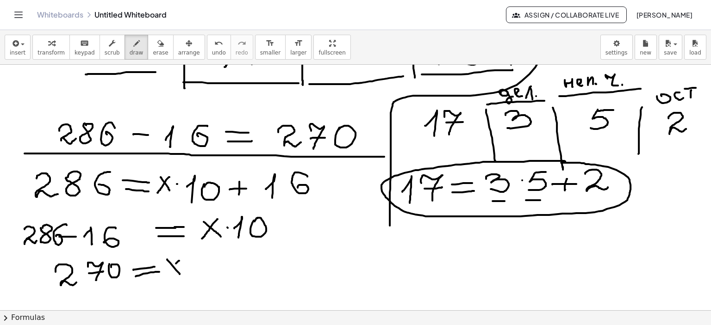
click at [167, 277] on div at bounding box center [355, 141] width 711 height 738
drag, startPoint x: 186, startPoint y: 267, endPoint x: 213, endPoint y: 272, distance: 27.2
click at [187, 267] on div at bounding box center [355, 141] width 711 height 738
drag, startPoint x: 198, startPoint y: 269, endPoint x: 204, endPoint y: 277, distance: 9.6
click at [204, 277] on div at bounding box center [355, 141] width 711 height 738
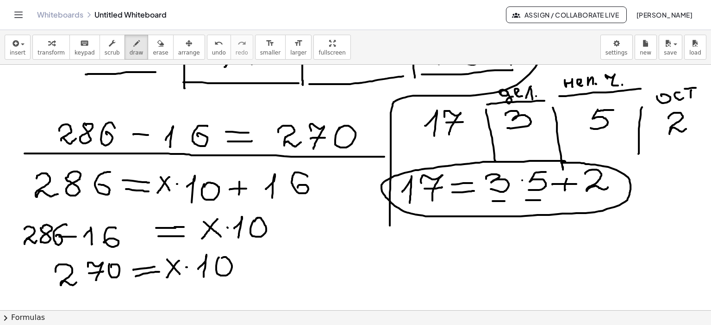
drag, startPoint x: 219, startPoint y: 257, endPoint x: 232, endPoint y: 267, distance: 16.8
click at [217, 261] on div at bounding box center [355, 141] width 711 height 738
drag, startPoint x: 105, startPoint y: 292, endPoint x: 117, endPoint y: 302, distance: 14.8
click at [118, 304] on div at bounding box center [355, 141] width 711 height 738
drag, startPoint x: 115, startPoint y: 291, endPoint x: 138, endPoint y: 296, distance: 23.6
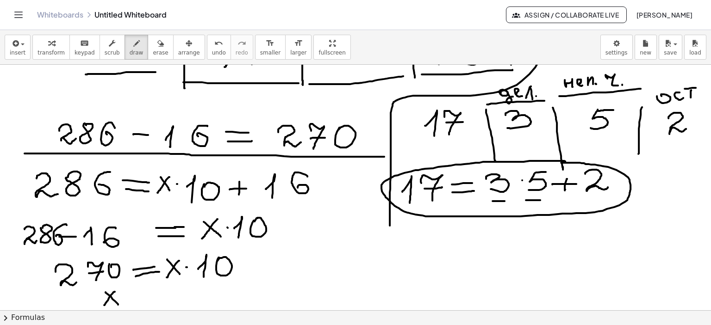
click at [104, 307] on div at bounding box center [355, 141] width 711 height 738
drag, startPoint x: 135, startPoint y: 296, endPoint x: 153, endPoint y: 294, distance: 18.1
click at [153, 294] on div at bounding box center [355, 141] width 711 height 738
drag, startPoint x: 135, startPoint y: 303, endPoint x: 173, endPoint y: 302, distance: 38.0
click at [154, 302] on div at bounding box center [355, 141] width 711 height 738
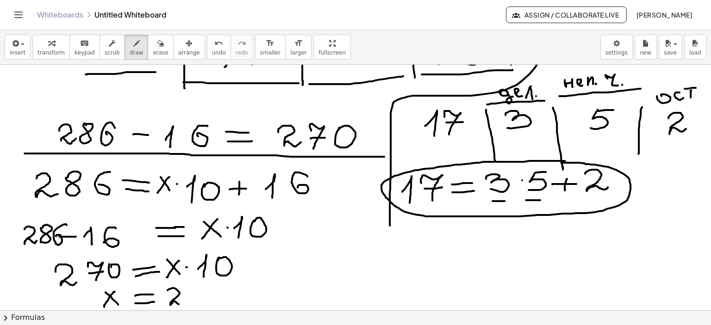
drag, startPoint x: 167, startPoint y: 290, endPoint x: 194, endPoint y: 293, distance: 26.6
click at [184, 302] on div at bounding box center [355, 141] width 711 height 738
drag, startPoint x: 191, startPoint y: 289, endPoint x: 197, endPoint y: 302, distance: 14.3
click at [197, 303] on div at bounding box center [355, 141] width 711 height 738
drag, startPoint x: 192, startPoint y: 298, endPoint x: 203, endPoint y: 298, distance: 10.6
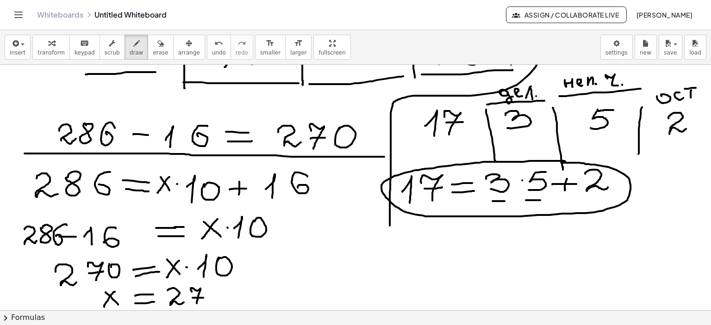
click at [203, 298] on div at bounding box center [355, 141] width 711 height 738
drag, startPoint x: 209, startPoint y: 292, endPoint x: 230, endPoint y: 296, distance: 21.6
click at [210, 291] on div at bounding box center [355, 141] width 711 height 738
drag, startPoint x: 232, startPoint y: 288, endPoint x: 233, endPoint y: 299, distance: 11.1
click at [232, 289] on div at bounding box center [355, 141] width 711 height 738
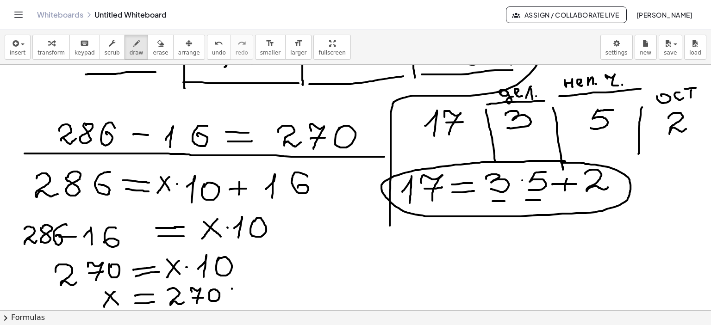
click at [233, 299] on div at bounding box center [355, 141] width 711 height 738
drag, startPoint x: 243, startPoint y: 285, endPoint x: 243, endPoint y: 300, distance: 14.4
click at [243, 300] on div at bounding box center [355, 141] width 711 height 738
drag, startPoint x: 255, startPoint y: 288, endPoint x: 351, endPoint y: 272, distance: 96.6
click at [253, 292] on div at bounding box center [355, 141] width 711 height 738
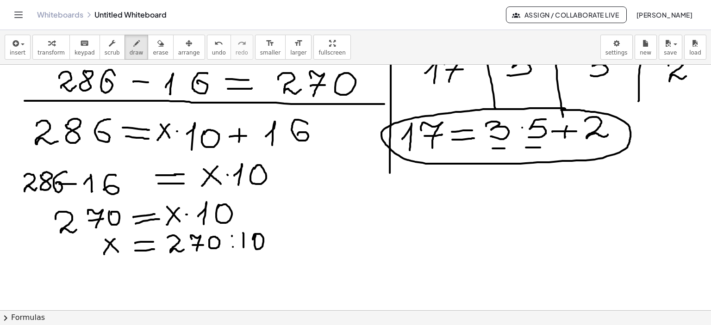
scroll to position [385, 0]
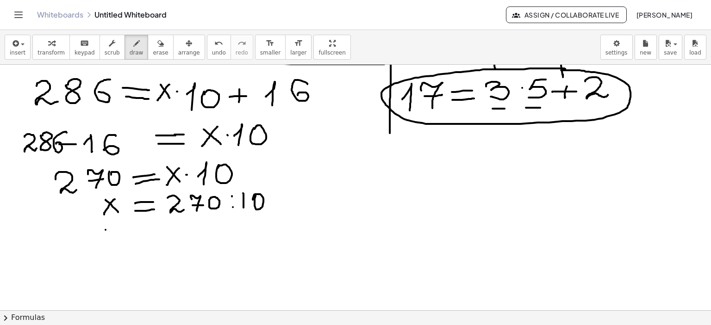
drag, startPoint x: 105, startPoint y: 229, endPoint x: 119, endPoint y: 242, distance: 18.3
click at [119, 242] on div at bounding box center [355, 49] width 711 height 738
drag, startPoint x: 111, startPoint y: 237, endPoint x: 107, endPoint y: 242, distance: 6.9
click at [107, 242] on div at bounding box center [355, 49] width 711 height 738
click at [156, 232] on div at bounding box center [355, 49] width 711 height 738
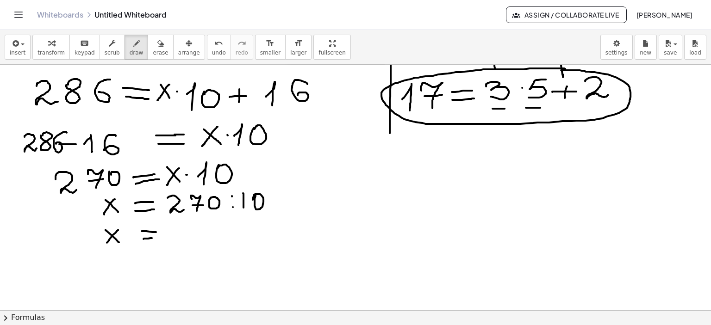
click at [155, 238] on div at bounding box center [355, 49] width 711 height 738
click at [184, 240] on div at bounding box center [355, 49] width 711 height 738
click at [196, 244] on div at bounding box center [355, 49] width 711 height 738
click at [209, 236] on div at bounding box center [355, 49] width 711 height 738
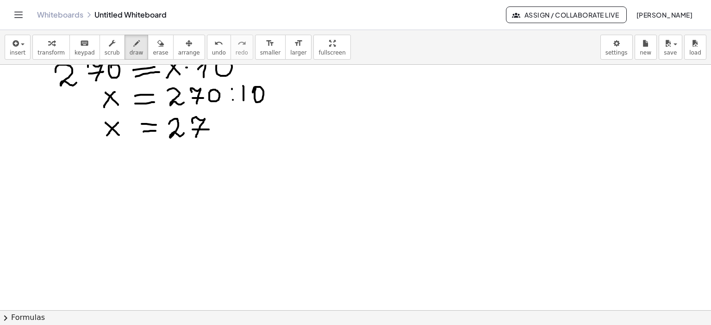
scroll to position [631, 0]
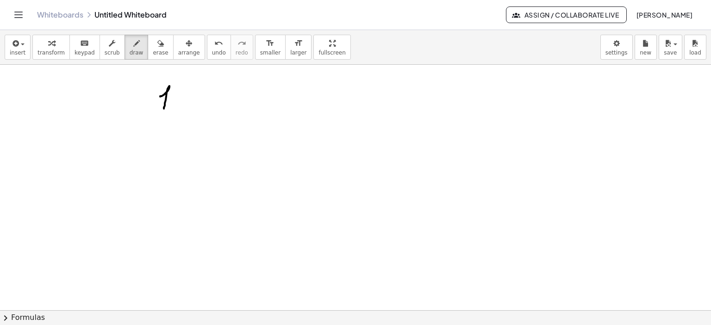
drag, startPoint x: 160, startPoint y: 96, endPoint x: 164, endPoint y: 109, distance: 13.0
drag, startPoint x: 185, startPoint y: 90, endPoint x: 189, endPoint y: 104, distance: 14.5
drag, startPoint x: 188, startPoint y: 96, endPoint x: 221, endPoint y: 90, distance: 33.9
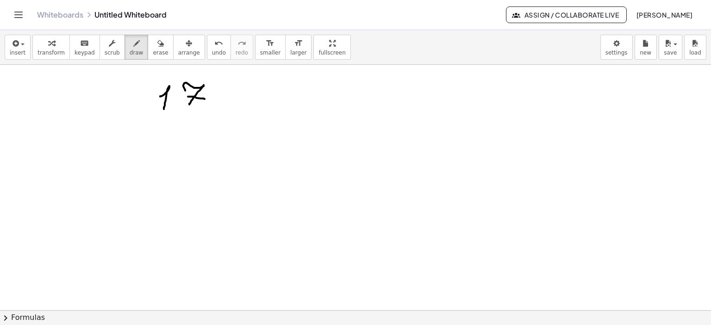
drag, startPoint x: 221, startPoint y: 85, endPoint x: 226, endPoint y: 98, distance: 13.8
drag, startPoint x: 223, startPoint y: 82, endPoint x: 236, endPoint y: 83, distance: 13.0
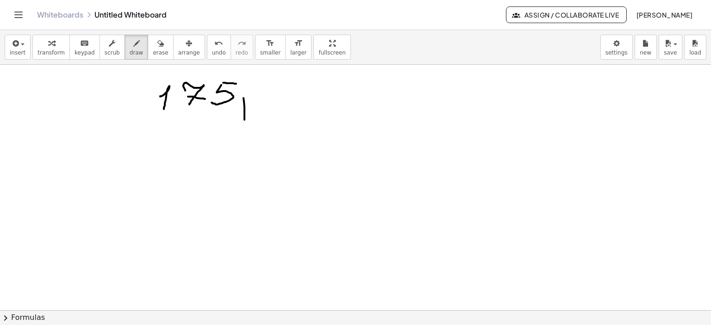
drag, startPoint x: 243, startPoint y: 98, endPoint x: 248, endPoint y: 106, distance: 9.9
drag, startPoint x: 246, startPoint y: 100, endPoint x: 247, endPoint y: 105, distance: 5.1
drag, startPoint x: 297, startPoint y: 83, endPoint x: 297, endPoint y: 129, distance: 45.8
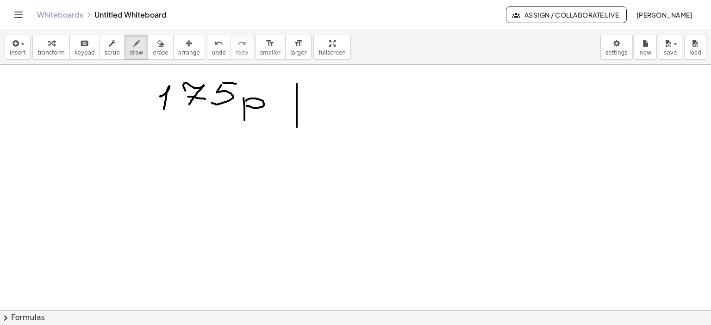
drag, startPoint x: 318, startPoint y: 105, endPoint x: 411, endPoint y: 105, distance: 92.5
drag, startPoint x: 316, startPoint y: 87, endPoint x: 334, endPoint y: 96, distance: 19.5
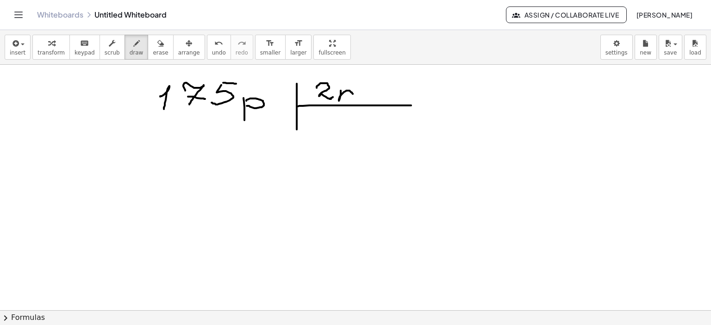
drag, startPoint x: 341, startPoint y: 90, endPoint x: 343, endPoint y: 96, distance: 6.0
click at [157, 42] on icon "button" at bounding box center [160, 43] width 6 height 11
drag, startPoint x: 386, startPoint y: 148, endPoint x: 131, endPoint y: 46, distance: 274.7
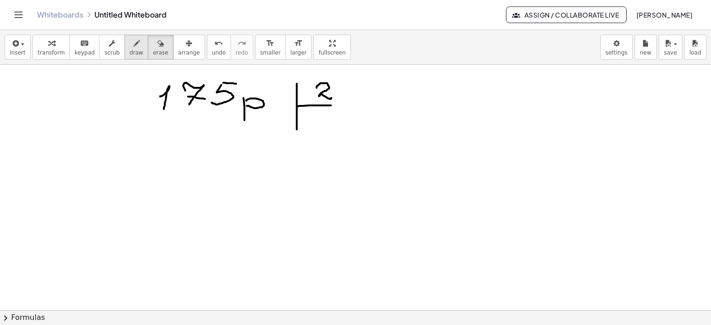
click at [133, 42] on icon "button" at bounding box center [136, 43] width 6 height 11
drag, startPoint x: 329, startPoint y: 105, endPoint x: 372, endPoint y: 105, distance: 43.0
drag, startPoint x: 471, startPoint y: 98, endPoint x: 502, endPoint y: 105, distance: 31.8
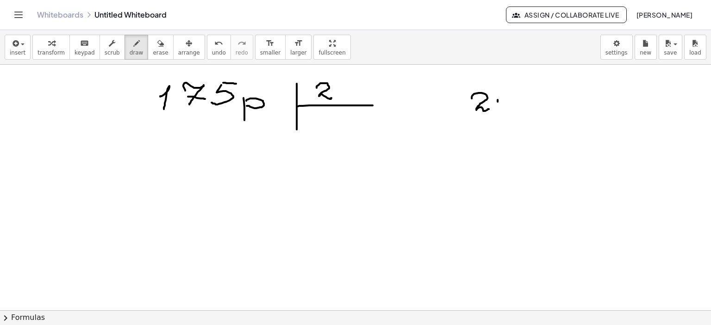
drag, startPoint x: 497, startPoint y: 99, endPoint x: 496, endPoint y: 118, distance: 18.6
drag, startPoint x: 506, startPoint y: 101, endPoint x: 500, endPoint y: 109, distance: 9.8
drag, startPoint x: 339, startPoint y: 98, endPoint x: 337, endPoint y: 108, distance: 10.3
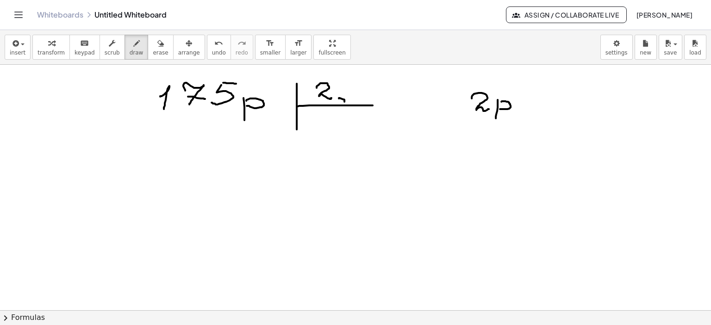
drag, startPoint x: 362, startPoint y: 80, endPoint x: 356, endPoint y: 96, distance: 17.3
drag, startPoint x: 363, startPoint y: 81, endPoint x: 375, endPoint y: 80, distance: 12.5
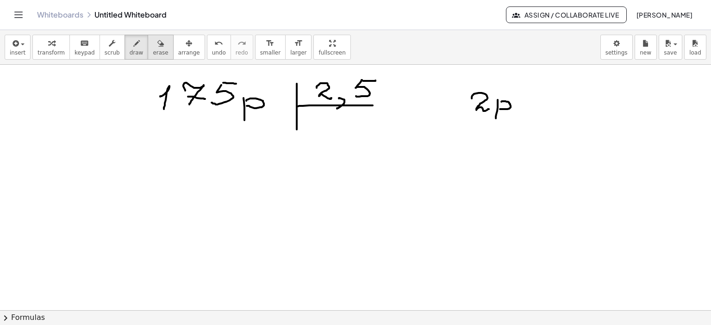
click at [153, 40] on div "button" at bounding box center [160, 42] width 15 height 11
drag, startPoint x: 255, startPoint y: 167, endPoint x: 254, endPoint y: 131, distance: 36.1
drag, startPoint x: 474, startPoint y: 161, endPoint x: 500, endPoint y: 123, distance: 46.3
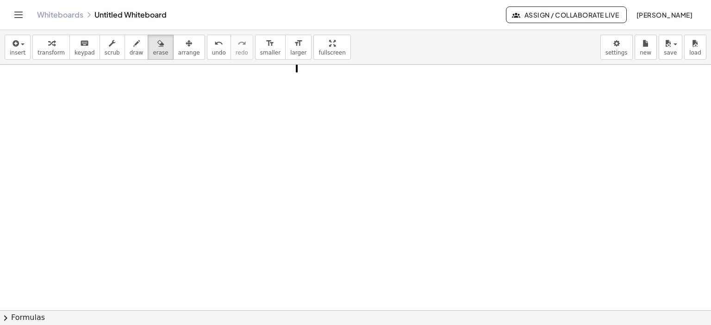
scroll to position [738, 0]
drag, startPoint x: 43, startPoint y: 76, endPoint x: 89, endPoint y: 61, distance: 49.3
click at [130, 41] on div "button" at bounding box center [137, 42] width 14 height 11
drag, startPoint x: 62, startPoint y: 74, endPoint x: 67, endPoint y: 96, distance: 22.9
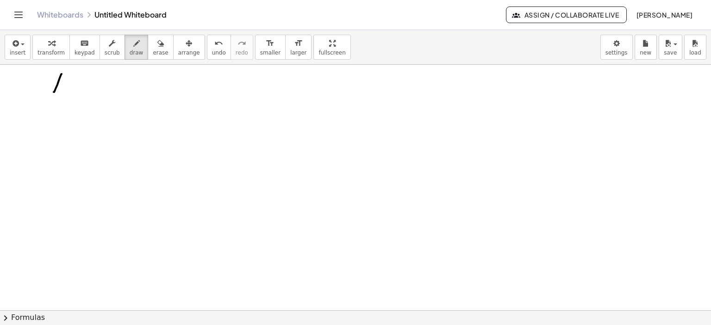
drag, startPoint x: 67, startPoint y: 87, endPoint x: 64, endPoint y: 104, distance: 17.3
drag, startPoint x: 93, startPoint y: 88, endPoint x: 92, endPoint y: 101, distance: 13.0
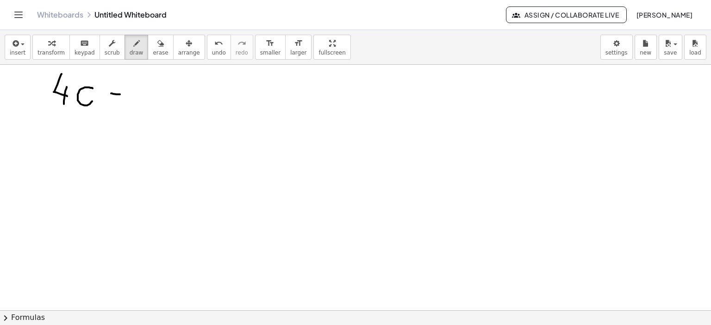
drag, startPoint x: 111, startPoint y: 93, endPoint x: 127, endPoint y: 94, distance: 15.8
drag, startPoint x: 118, startPoint y: 88, endPoint x: 117, endPoint y: 99, distance: 10.7
drag, startPoint x: 144, startPoint y: 86, endPoint x: 169, endPoint y: 94, distance: 25.9
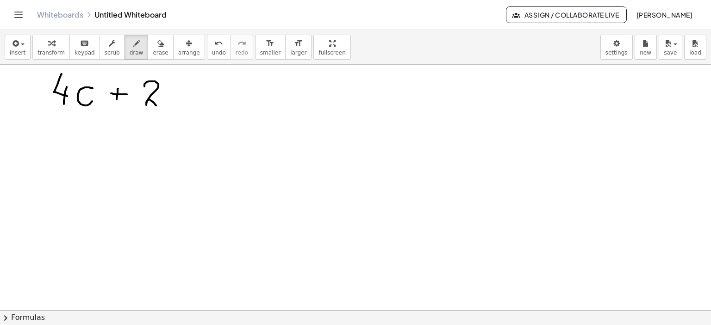
drag, startPoint x: 172, startPoint y: 87, endPoint x: 169, endPoint y: 104, distance: 16.9
drag, startPoint x: 176, startPoint y: 86, endPoint x: 188, endPoint y: 87, distance: 12.5
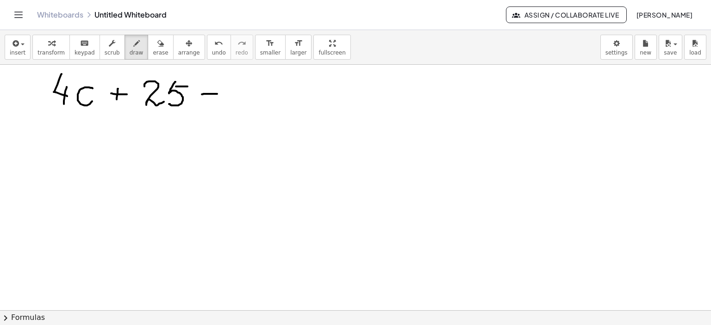
drag, startPoint x: 207, startPoint y: 93, endPoint x: 217, endPoint y: 93, distance: 10.6
drag, startPoint x: 211, startPoint y: 88, endPoint x: 208, endPoint y: 101, distance: 13.2
drag, startPoint x: 237, startPoint y: 79, endPoint x: 244, endPoint y: 96, distance: 18.2
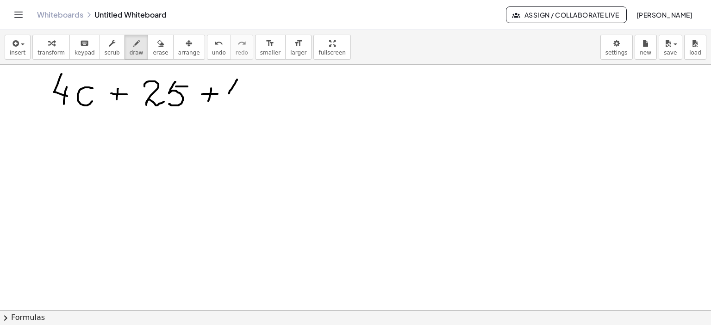
drag, startPoint x: 247, startPoint y: 87, endPoint x: 242, endPoint y: 105, distance: 18.4
drag, startPoint x: 272, startPoint y: 90, endPoint x: 279, endPoint y: 100, distance: 12.6
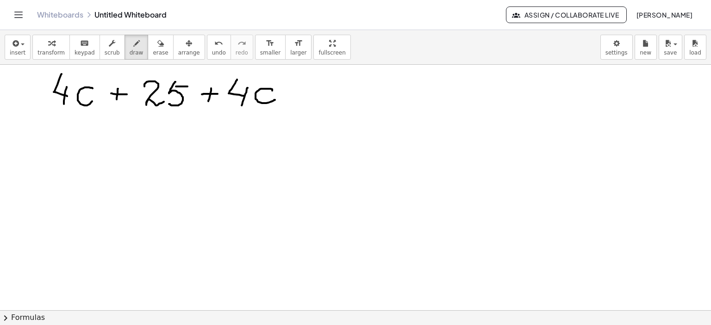
drag, startPoint x: 294, startPoint y: 92, endPoint x: 317, endPoint y: 91, distance: 23.6
drag, startPoint x: 305, startPoint y: 83, endPoint x: 301, endPoint y: 99, distance: 16.8
drag, startPoint x: 329, startPoint y: 82, endPoint x: 353, endPoint y: 93, distance: 25.5
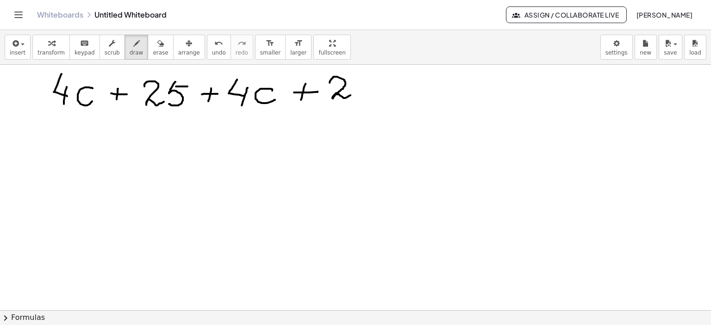
drag, startPoint x: 361, startPoint y: 81, endPoint x: 370, endPoint y: 98, distance: 19.1
drag, startPoint x: 365, startPoint y: 92, endPoint x: 381, endPoint y: 91, distance: 16.7
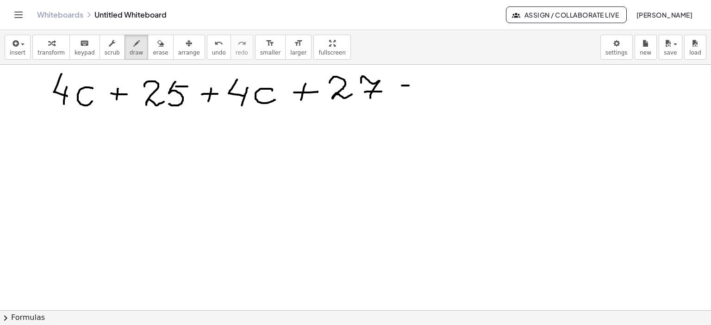
drag, startPoint x: 402, startPoint y: 85, endPoint x: 419, endPoint y: 87, distance: 17.6
drag, startPoint x: 415, startPoint y: 94, endPoint x: 423, endPoint y: 94, distance: 8.3
drag, startPoint x: 63, startPoint y: 113, endPoint x: 90, endPoint y: 112, distance: 26.9
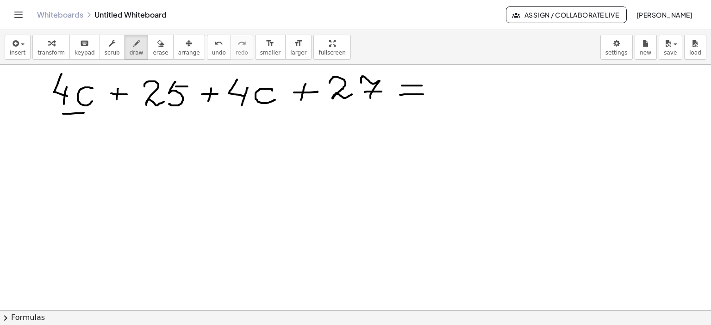
drag, startPoint x: 234, startPoint y: 118, endPoint x: 275, endPoint y: 113, distance: 41.4
drag, startPoint x: 17, startPoint y: 145, endPoint x: 35, endPoint y: 144, distance: 18.5
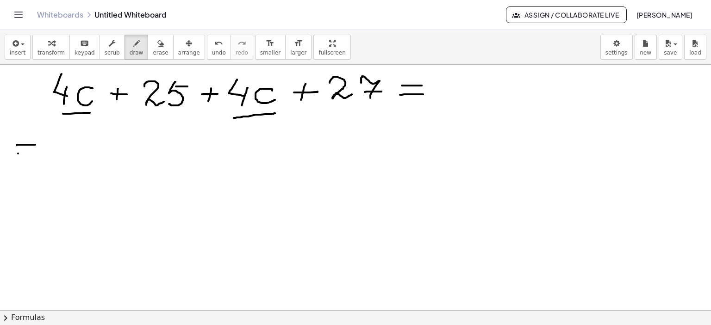
drag, startPoint x: 18, startPoint y: 153, endPoint x: 38, endPoint y: 153, distance: 20.4
drag, startPoint x: 59, startPoint y: 135, endPoint x: 67, endPoint y: 142, distance: 10.5
drag, startPoint x: 102, startPoint y: 138, endPoint x: 106, endPoint y: 149, distance: 11.9
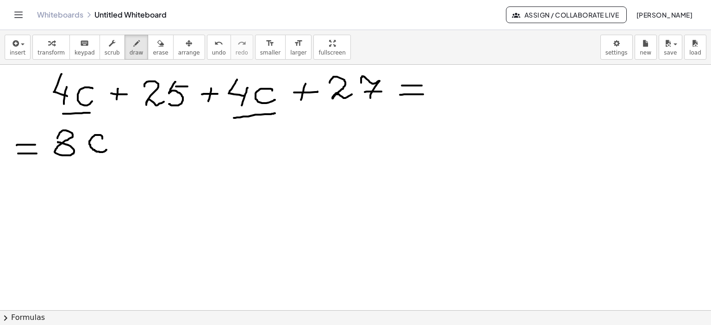
drag, startPoint x: 147, startPoint y: 114, endPoint x: 181, endPoint y: 111, distance: 34.9
drag, startPoint x: 147, startPoint y: 121, endPoint x: 181, endPoint y: 118, distance: 34.9
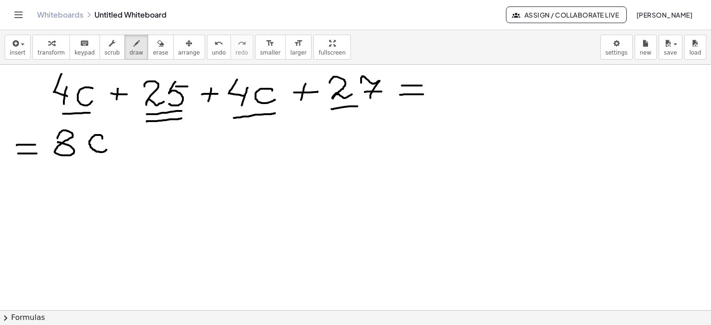
drag, startPoint x: 331, startPoint y: 109, endPoint x: 381, endPoint y: 106, distance: 50.0
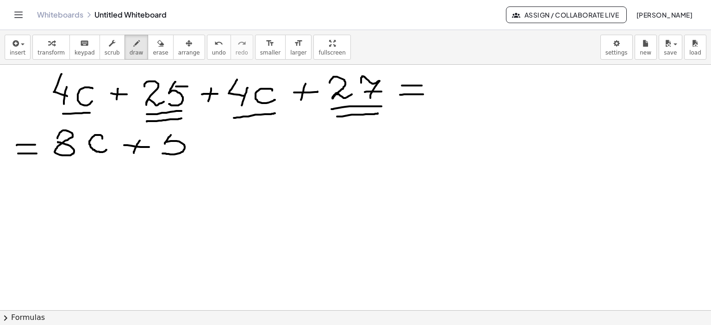
drag, startPoint x: 13, startPoint y: 98, endPoint x: 28, endPoint y: 102, distance: 15.5
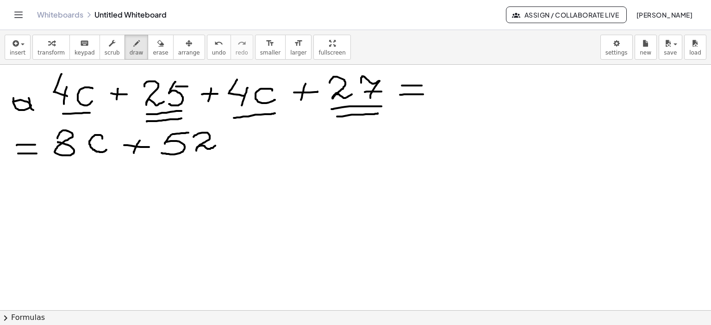
drag, startPoint x: 31, startPoint y: 109, endPoint x: 33, endPoint y: 89, distance: 20.0
drag, startPoint x: 27, startPoint y: 83, endPoint x: 38, endPoint y: 116, distance: 34.7
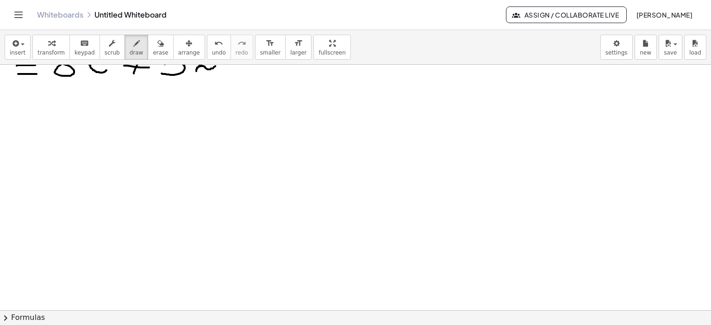
scroll to position [924, 0]
drag, startPoint x: 113, startPoint y: 75, endPoint x: 121, endPoint y: 92, distance: 18.2
drag, startPoint x: 126, startPoint y: 80, endPoint x: 134, endPoint y: 92, distance: 14.8
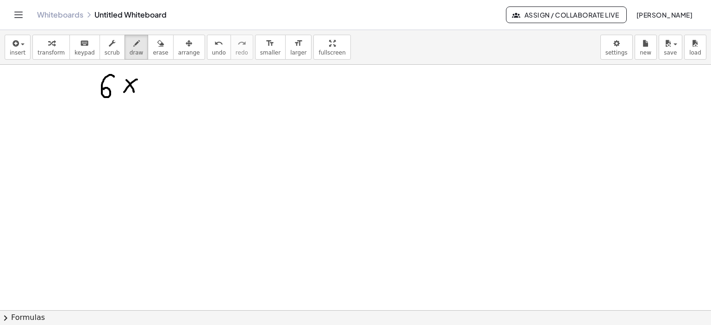
drag, startPoint x: 137, startPoint y: 79, endPoint x: 123, endPoint y: 92, distance: 19.0
drag, startPoint x: 148, startPoint y: 85, endPoint x: 161, endPoint y: 85, distance: 13.0
drag, startPoint x: 158, startPoint y: 79, endPoint x: 154, endPoint y: 91, distance: 12.9
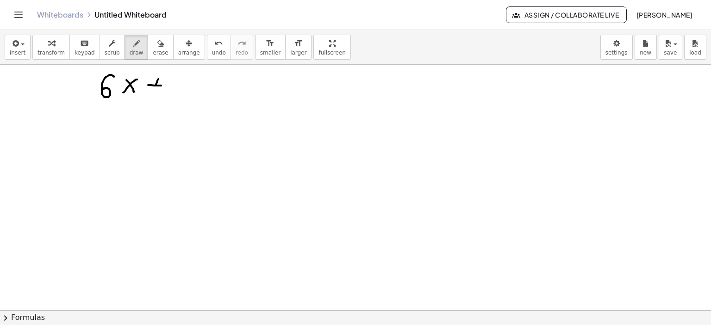
drag, startPoint x: 181, startPoint y: 72, endPoint x: 183, endPoint y: 85, distance: 13.1
drag, startPoint x: 186, startPoint y: 79, endPoint x: 192, endPoint y: 88, distance: 10.7
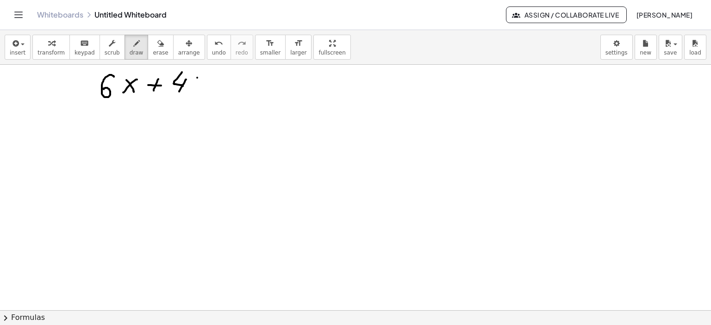
drag, startPoint x: 197, startPoint y: 77, endPoint x: 207, endPoint y: 92, distance: 18.0
drag, startPoint x: 209, startPoint y: 78, endPoint x: 191, endPoint y: 97, distance: 26.8
drag, startPoint x: 224, startPoint y: 86, endPoint x: 237, endPoint y: 86, distance: 13.0
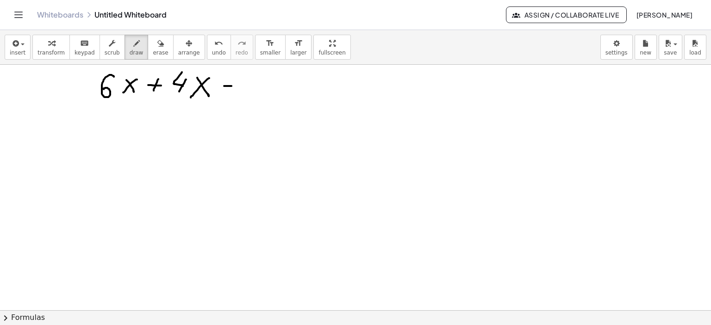
drag, startPoint x: 229, startPoint y: 81, endPoint x: 226, endPoint y: 90, distance: 10.0
drag, startPoint x: 252, startPoint y: 87, endPoint x: 257, endPoint y: 93, distance: 8.2
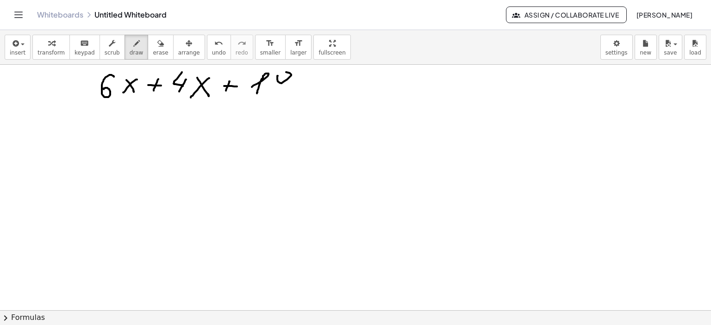
drag, startPoint x: 277, startPoint y: 79, endPoint x: 286, endPoint y: 79, distance: 8.8
drag, startPoint x: 288, startPoint y: 75, endPoint x: 281, endPoint y: 89, distance: 15.5
drag, startPoint x: 307, startPoint y: 83, endPoint x: 327, endPoint y: 85, distance: 20.0
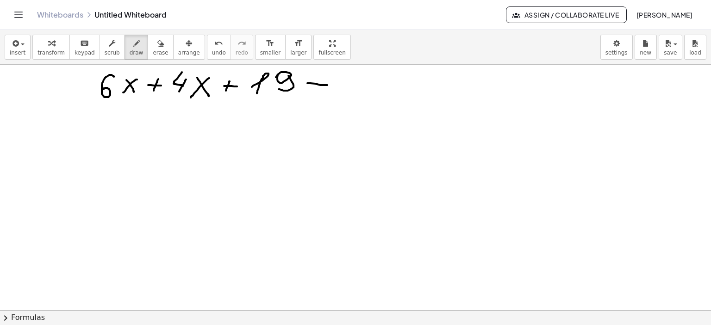
drag, startPoint x: 307, startPoint y: 91, endPoint x: 326, endPoint y: 91, distance: 18.5
drag, startPoint x: 346, startPoint y: 87, endPoint x: 348, endPoint y: 95, distance: 8.5
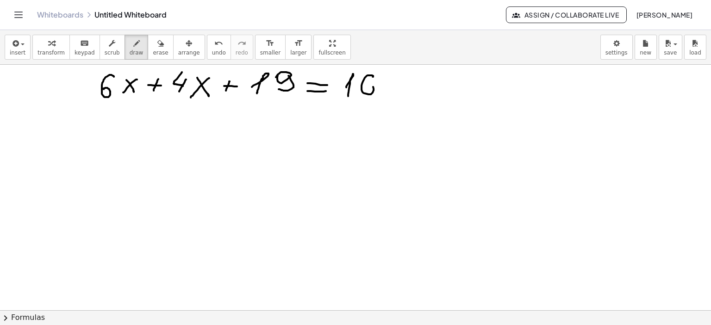
drag, startPoint x: 372, startPoint y: 76, endPoint x: 370, endPoint y: 88, distance: 12.3
drag, startPoint x: 388, startPoint y: 74, endPoint x: 388, endPoint y: 81, distance: 7.9
drag, startPoint x: 398, startPoint y: 77, endPoint x: 385, endPoint y: 94, distance: 21.5
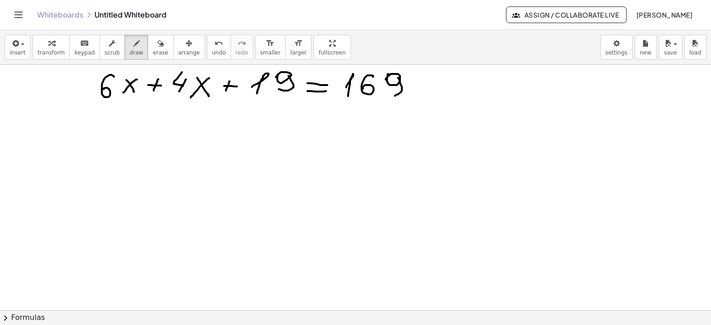
drag, startPoint x: 109, startPoint y: 127, endPoint x: 110, endPoint y: 136, distance: 8.8
drag, startPoint x: 128, startPoint y: 119, endPoint x: 145, endPoint y: 124, distance: 17.7
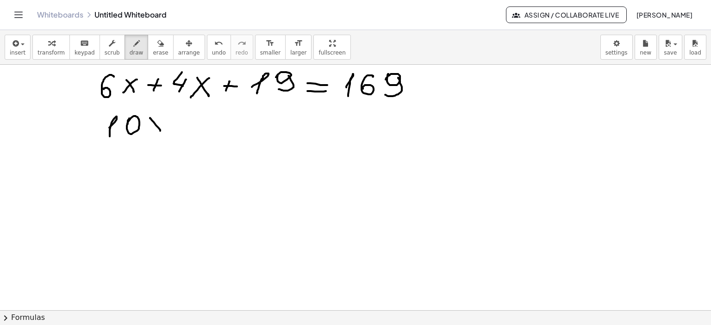
drag, startPoint x: 154, startPoint y: 122, endPoint x: 161, endPoint y: 130, distance: 11.2
drag, startPoint x: 163, startPoint y: 119, endPoint x: 144, endPoint y: 131, distance: 22.2
drag, startPoint x: 176, startPoint y: 125, endPoint x: 194, endPoint y: 124, distance: 18.5
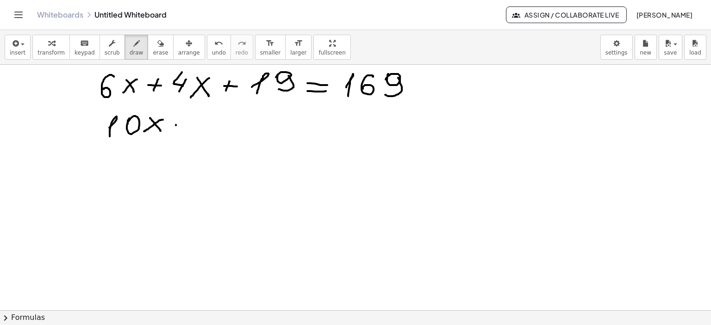
drag, startPoint x: 186, startPoint y: 118, endPoint x: 180, endPoint y: 132, distance: 14.5
drag, startPoint x: 212, startPoint y: 124, endPoint x: 213, endPoint y: 134, distance: 10.2
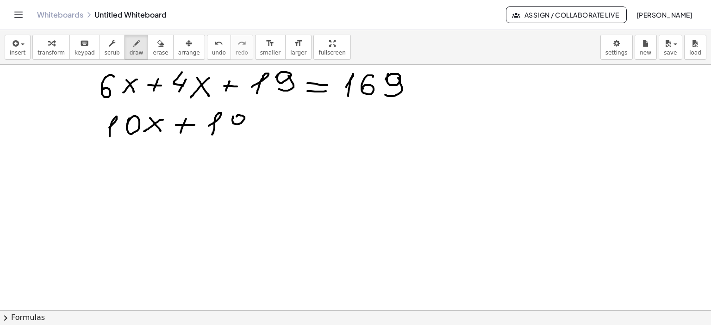
drag, startPoint x: 245, startPoint y: 116, endPoint x: 230, endPoint y: 130, distance: 20.6
drag, startPoint x: 256, startPoint y: 123, endPoint x: 284, endPoint y: 123, distance: 28.2
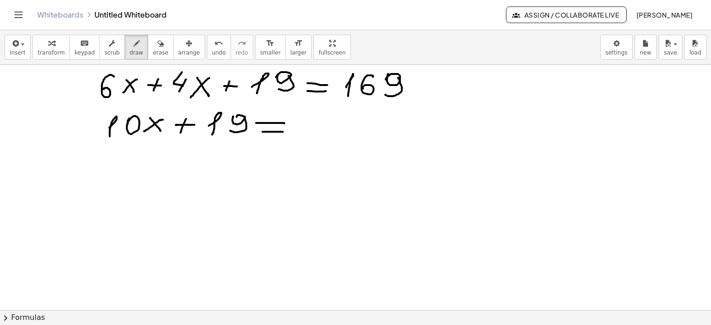
drag, startPoint x: 262, startPoint y: 131, endPoint x: 307, endPoint y: 130, distance: 44.9
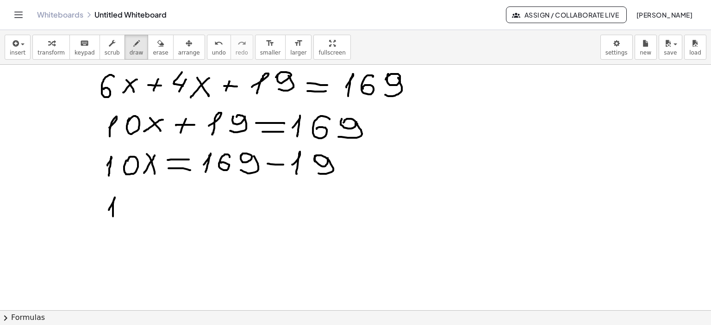
drag, startPoint x: 109, startPoint y: 210, endPoint x: 113, endPoint y: 216, distance: 7.7
drag, startPoint x: 124, startPoint y: 203, endPoint x: 151, endPoint y: 199, distance: 27.5
drag, startPoint x: 149, startPoint y: 197, endPoint x: 159, endPoint y: 202, distance: 11.8
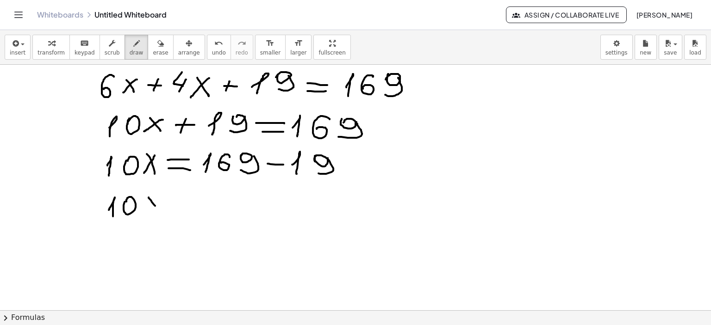
drag, startPoint x: 158, startPoint y: 196, endPoint x: 146, endPoint y: 211, distance: 20.1
drag, startPoint x: 172, startPoint y: 196, endPoint x: 197, endPoint y: 196, distance: 25.4
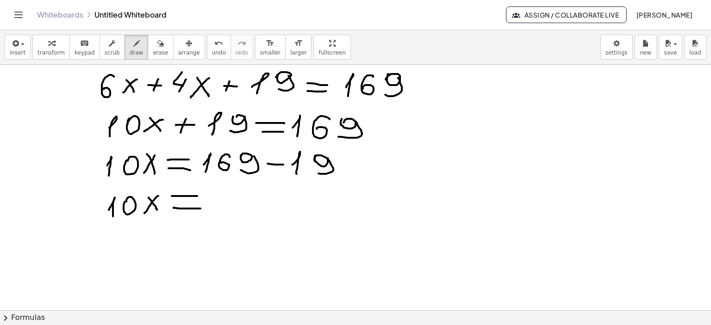
drag, startPoint x: 174, startPoint y: 207, endPoint x: 200, endPoint y: 208, distance: 26.9
drag, startPoint x: 213, startPoint y: 204, endPoint x: 219, endPoint y: 213, distance: 11.0
drag, startPoint x: 233, startPoint y: 192, endPoint x: 242, endPoint y: 196, distance: 9.1
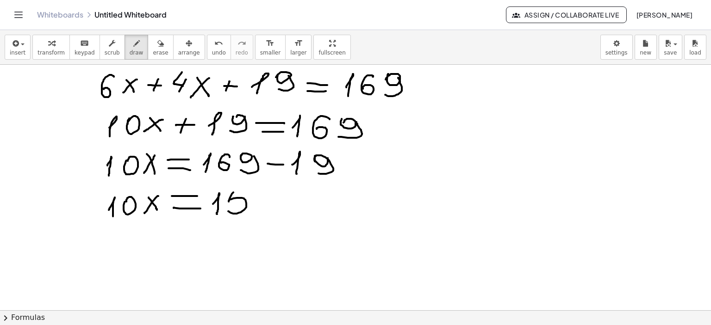
drag, startPoint x: 232, startPoint y: 189, endPoint x: 246, endPoint y: 189, distance: 13.4
drag, startPoint x: 259, startPoint y: 193, endPoint x: 263, endPoint y: 200, distance: 8.3
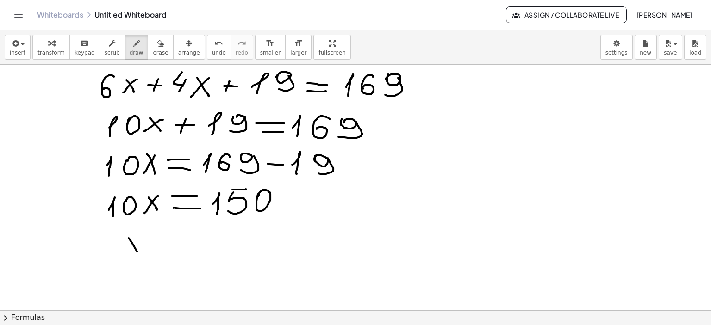
drag, startPoint x: 129, startPoint y: 238, endPoint x: 137, endPoint y: 251, distance: 15.8
drag, startPoint x: 137, startPoint y: 236, endPoint x: 128, endPoint y: 251, distance: 17.5
drag, startPoint x: 154, startPoint y: 239, endPoint x: 171, endPoint y: 239, distance: 17.1
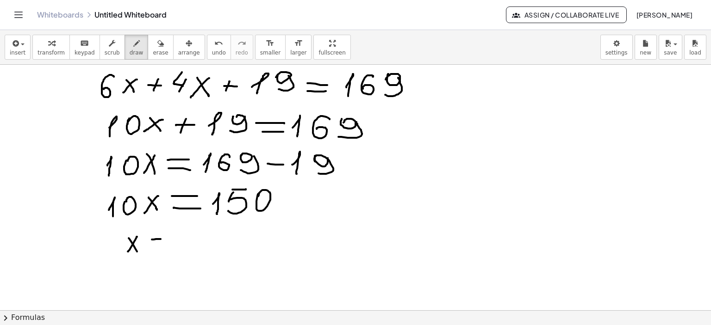
drag, startPoint x: 152, startPoint y: 248, endPoint x: 171, endPoint y: 247, distance: 18.5
drag, startPoint x: 186, startPoint y: 243, endPoint x: 211, endPoint y: 237, distance: 26.6
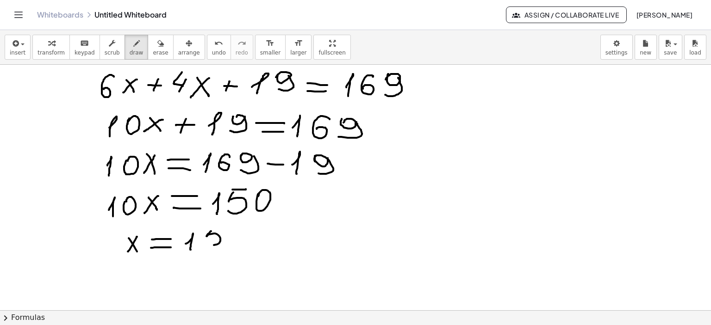
drag, startPoint x: 211, startPoint y: 231, endPoint x: 205, endPoint y: 242, distance: 12.4
drag, startPoint x: 222, startPoint y: 228, endPoint x: 232, endPoint y: 231, distance: 10.1
drag, startPoint x: 232, startPoint y: 230, endPoint x: 238, endPoint y: 232, distance: 6.4
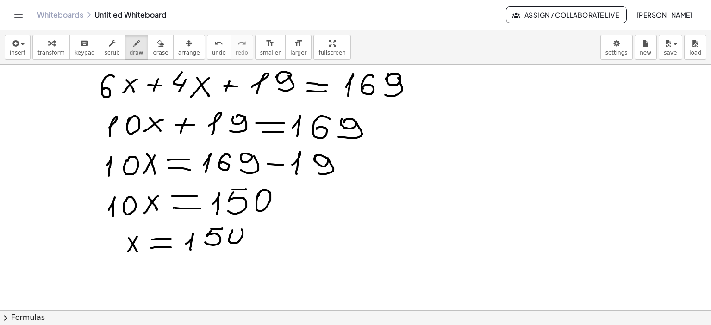
drag, startPoint x: 253, startPoint y: 227, endPoint x: 251, endPoint y: 236, distance: 9.4
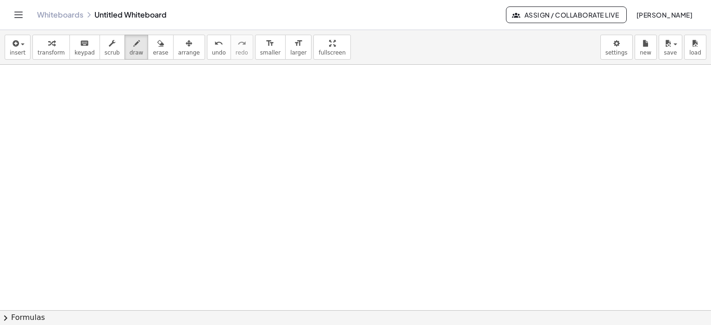
scroll to position [1231, 0]
drag, startPoint x: 65, startPoint y: 72, endPoint x: 91, endPoint y: 90, distance: 32.0
drag, startPoint x: 97, startPoint y: 88, endPoint x: 105, endPoint y: 95, distance: 11.1
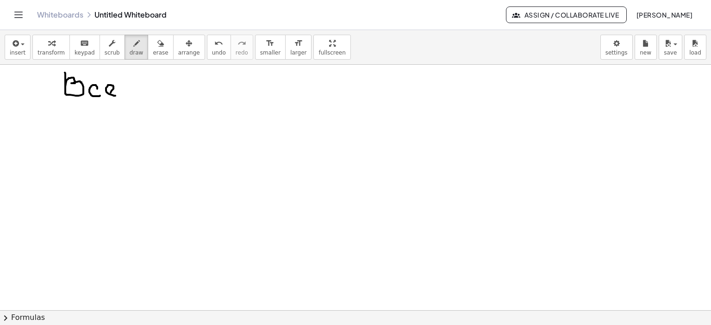
drag, startPoint x: 111, startPoint y: 92, endPoint x: 128, endPoint y: 89, distance: 17.3
drag, startPoint x: 124, startPoint y: 86, endPoint x: 147, endPoint y: 93, distance: 23.8
drag, startPoint x: 163, startPoint y: 85, endPoint x: 219, endPoint y: 83, distance: 56.0
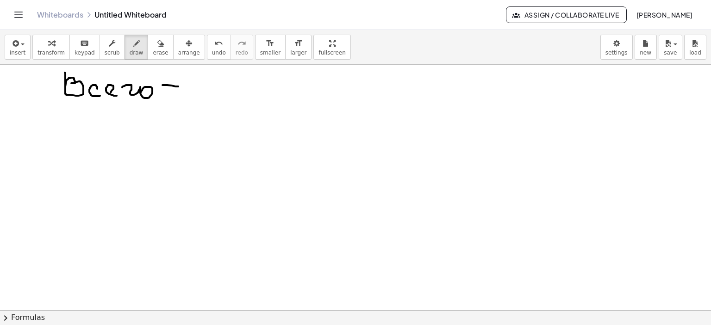
drag, startPoint x: 207, startPoint y: 77, endPoint x: 228, endPoint y: 87, distance: 22.8
drag, startPoint x: 239, startPoint y: 73, endPoint x: 245, endPoint y: 78, distance: 8.2
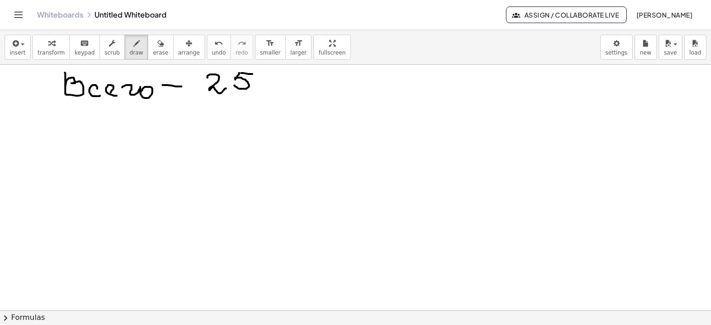
drag, startPoint x: 241, startPoint y: 73, endPoint x: 271, endPoint y: 77, distance: 30.4
drag, startPoint x: 268, startPoint y: 73, endPoint x: 259, endPoint y: 87, distance: 16.6
drag, startPoint x: 268, startPoint y: 73, endPoint x: 286, endPoint y: 75, distance: 18.7
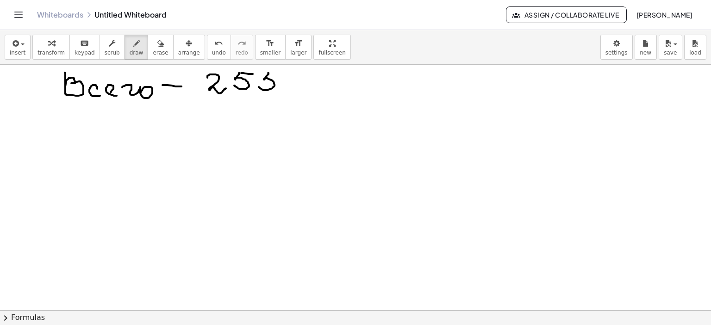
drag, startPoint x: 291, startPoint y: 79, endPoint x: 286, endPoint y: 87, distance: 9.3
drag, startPoint x: 297, startPoint y: 74, endPoint x: 331, endPoint y: 83, distance: 35.5
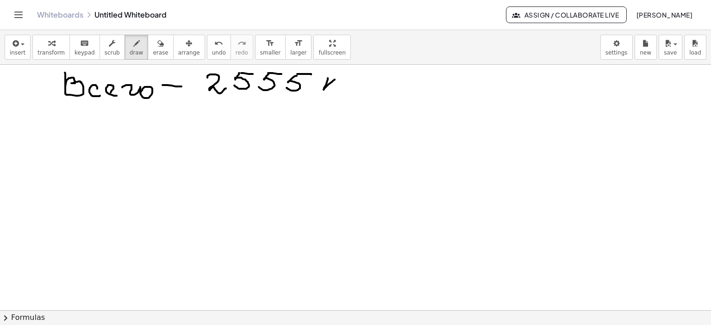
drag, startPoint x: 328, startPoint y: 78, endPoint x: 335, endPoint y: 79, distance: 7.5
drag, startPoint x: 329, startPoint y: 83, endPoint x: 347, endPoint y: 85, distance: 17.7
drag, startPoint x: 344, startPoint y: 76, endPoint x: 356, endPoint y: 77, distance: 12.1
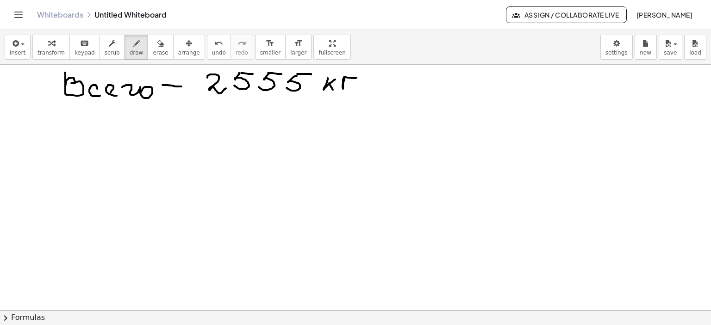
drag, startPoint x: 68, startPoint y: 123, endPoint x: 96, endPoint y: 130, distance: 28.7
drag, startPoint x: 107, startPoint y: 134, endPoint x: 113, endPoint y: 126, distance: 10.2
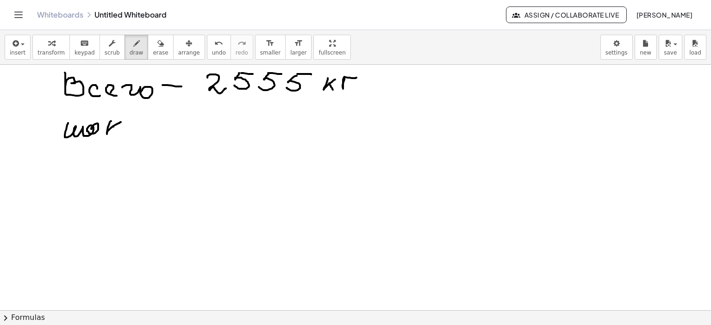
drag, startPoint x: 113, startPoint y: 126, endPoint x: 120, endPoint y: 135, distance: 10.9
drag, startPoint x: 126, startPoint y: 134, endPoint x: 164, endPoint y: 134, distance: 37.9
drag, startPoint x: 159, startPoint y: 128, endPoint x: 186, endPoint y: 129, distance: 26.8
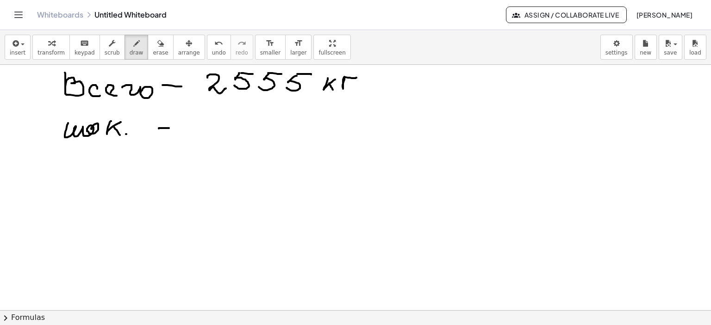
drag, startPoint x: 214, startPoint y: 127, endPoint x: 279, endPoint y: 118, distance: 66.3
drag, startPoint x: 274, startPoint y: 109, endPoint x: 278, endPoint y: 122, distance: 13.2
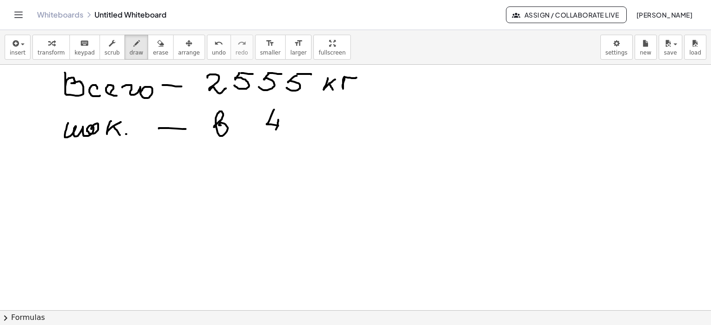
drag, startPoint x: 278, startPoint y: 119, endPoint x: 275, endPoint y: 130, distance: 11.4
drag, startPoint x: 286, startPoint y: 124, endPoint x: 302, endPoint y: 136, distance: 19.9
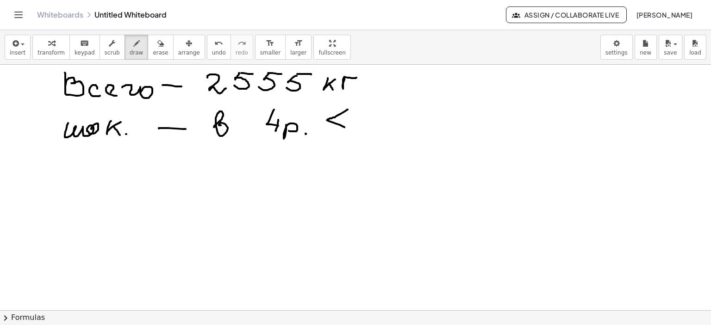
drag, startPoint x: 347, startPoint y: 109, endPoint x: 376, endPoint y: 131, distance: 35.6
drag, startPoint x: 366, startPoint y: 121, endPoint x: 405, endPoint y: 123, distance: 38.9
drag, startPoint x: 426, startPoint y: 112, endPoint x: 429, endPoint y: 119, distance: 7.7
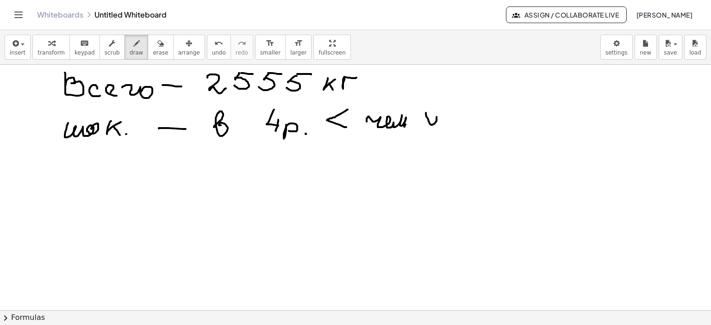
drag, startPoint x: 442, startPoint y: 114, endPoint x: 450, endPoint y: 118, distance: 8.5
drag, startPoint x: 459, startPoint y: 112, endPoint x: 452, endPoint y: 114, distance: 7.2
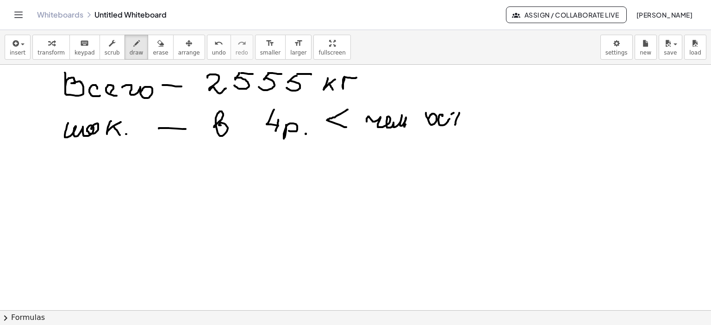
drag, startPoint x: 452, startPoint y: 113, endPoint x: 466, endPoint y: 112, distance: 14.8
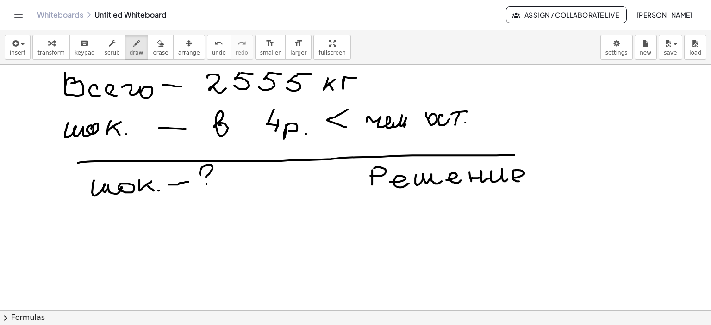
drag, startPoint x: 67, startPoint y: 231, endPoint x: 67, endPoint y: 267, distance: 35.2
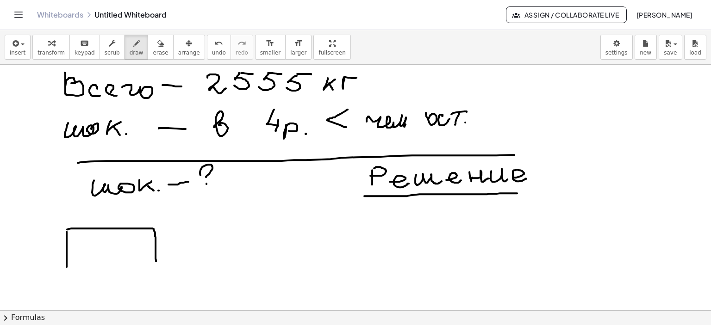
drag, startPoint x: 67, startPoint y: 229, endPoint x: 156, endPoint y: 268, distance: 97.2
drag, startPoint x: 68, startPoint y: 267, endPoint x: 155, endPoint y: 268, distance: 87.9
drag, startPoint x: 92, startPoint y: 282, endPoint x: 123, endPoint y: 293, distance: 32.8
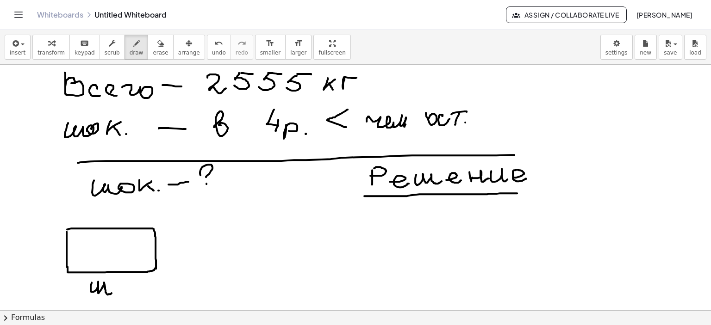
drag, startPoint x: 250, startPoint y: 223, endPoint x: 259, endPoint y: 232, distance: 13.1
drag, startPoint x: 249, startPoint y: 221, endPoint x: 317, endPoint y: 274, distance: 86.4
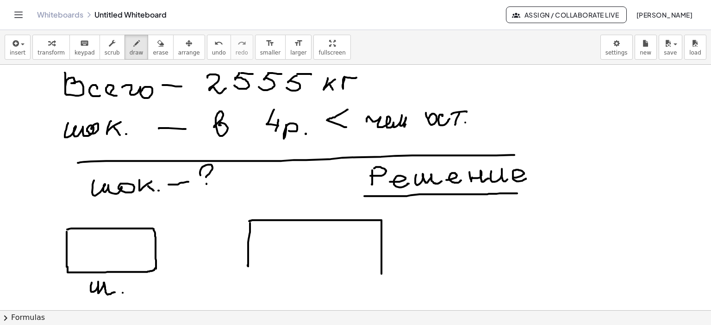
drag, startPoint x: 248, startPoint y: 265, endPoint x: 387, endPoint y: 270, distance: 138.9
drag, startPoint x: 401, startPoint y: 248, endPoint x: 409, endPoint y: 250, distance: 8.6
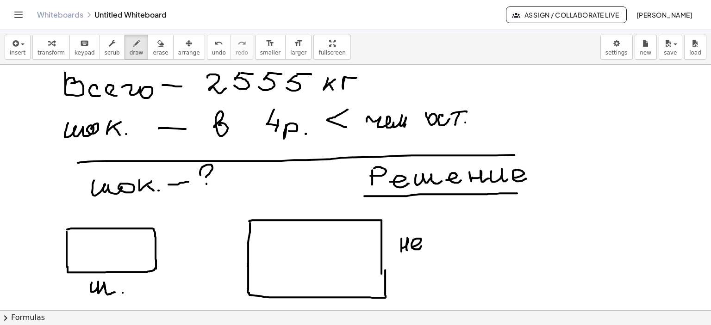
drag, startPoint x: 413, startPoint y: 246, endPoint x: 426, endPoint y: 245, distance: 12.5
drag, startPoint x: 436, startPoint y: 237, endPoint x: 475, endPoint y: 245, distance: 39.7
drag, startPoint x: 476, startPoint y: 237, endPoint x: 485, endPoint y: 242, distance: 10.3
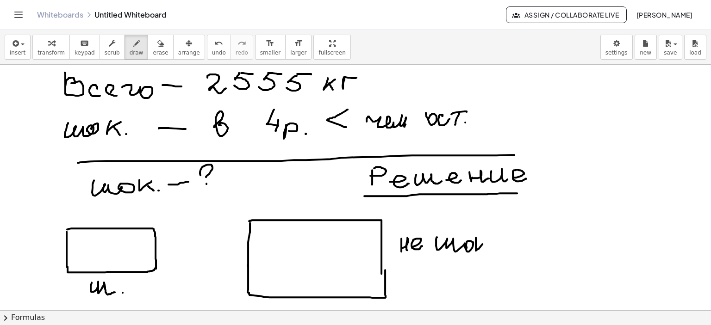
drag, startPoint x: 483, startPoint y: 244, endPoint x: 481, endPoint y: 251, distance: 7.8
drag, startPoint x: 114, startPoint y: 285, endPoint x: 128, endPoint y: 288, distance: 14.2
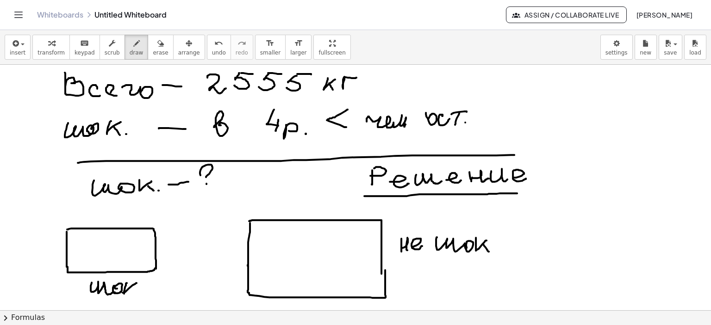
drag, startPoint x: 127, startPoint y: 283, endPoint x: 136, endPoint y: 283, distance: 9.7
drag, startPoint x: 131, startPoint y: 288, endPoint x: 136, endPoint y: 295, distance: 8.6
drag, startPoint x: 544, startPoint y: 166, endPoint x: 552, endPoint y: 270, distance: 104.4
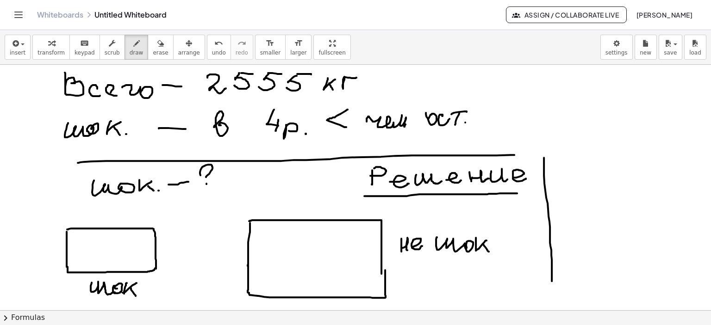
drag, startPoint x: 100, startPoint y: 240, endPoint x: 119, endPoint y: 259, distance: 26.8
drag, startPoint x: 114, startPoint y: 239, endPoint x: 117, endPoint y: 260, distance: 21.5
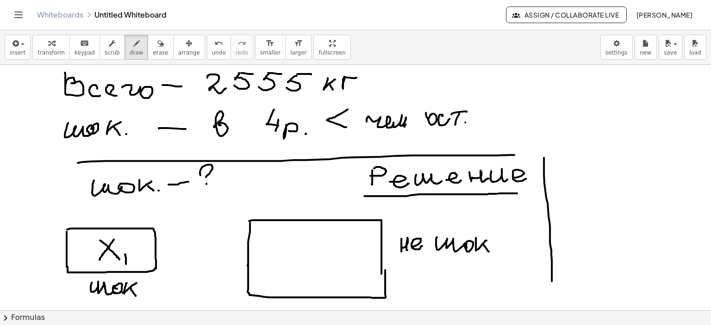
drag, startPoint x: 125, startPoint y: 254, endPoint x: 132, endPoint y: 254, distance: 7.0
drag, startPoint x: 128, startPoint y: 259, endPoint x: 135, endPoint y: 262, distance: 7.7
drag, startPoint x: 136, startPoint y: 255, endPoint x: 149, endPoint y: 254, distance: 13.9
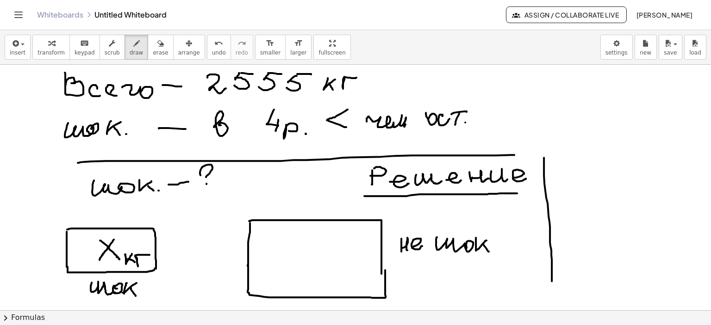
drag, startPoint x: 305, startPoint y: 242, endPoint x: 309, endPoint y: 261, distance: 19.8
drag, startPoint x: 312, startPoint y: 255, endPoint x: 307, endPoint y: 270, distance: 16.1
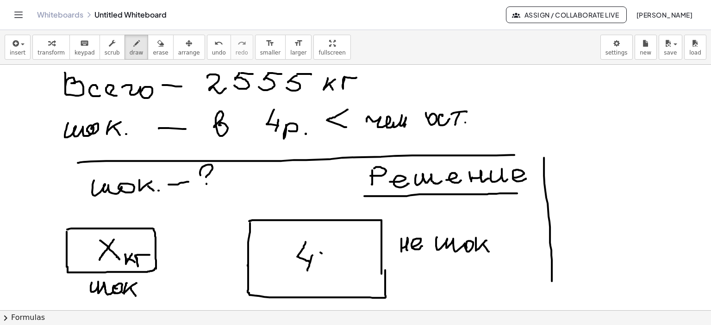
drag, startPoint x: 320, startPoint y: 252, endPoint x: 334, endPoint y: 271, distance: 23.2
drag, startPoint x: 335, startPoint y: 251, endPoint x: 317, endPoint y: 273, distance: 28.0
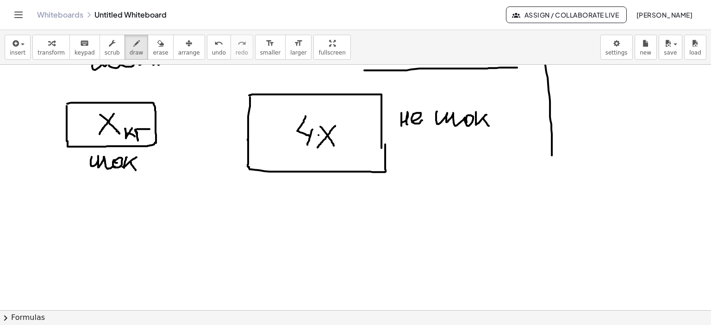
scroll to position [1360, 0]
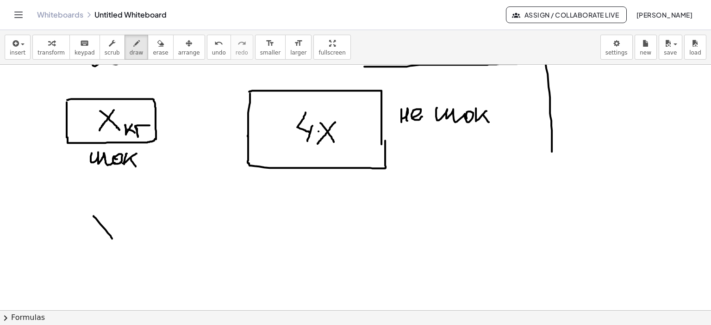
drag, startPoint x: 100, startPoint y: 224, endPoint x: 113, endPoint y: 226, distance: 12.6
drag, startPoint x: 112, startPoint y: 216, endPoint x: 88, endPoint y: 239, distance: 34.0
drag, startPoint x: 130, startPoint y: 225, endPoint x: 149, endPoint y: 225, distance: 19.4
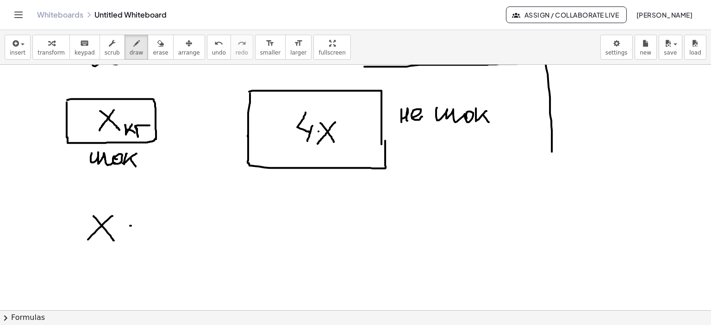
drag, startPoint x: 137, startPoint y: 227, endPoint x: 198, endPoint y: 213, distance: 61.7
drag, startPoint x: 179, startPoint y: 207, endPoint x: 185, endPoint y: 227, distance: 21.2
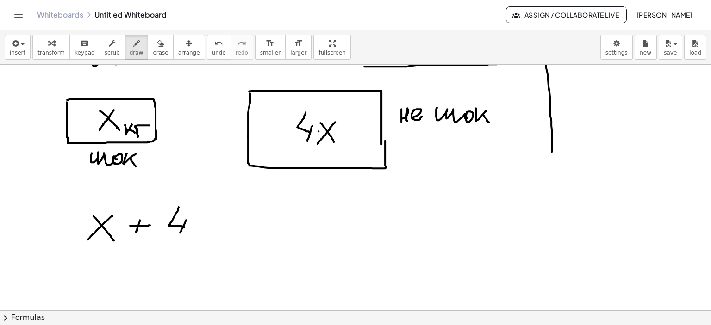
drag, startPoint x: 186, startPoint y: 220, endPoint x: 180, endPoint y: 232, distance: 13.9
drag, startPoint x: 198, startPoint y: 215, endPoint x: 212, endPoint y: 224, distance: 16.7
drag, startPoint x: 210, startPoint y: 214, endPoint x: 192, endPoint y: 233, distance: 25.5
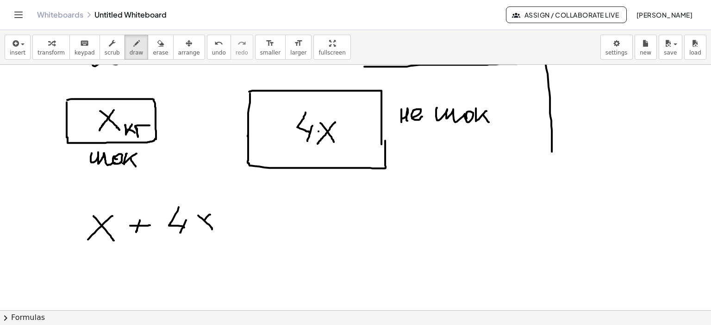
drag, startPoint x: 235, startPoint y: 215, endPoint x: 265, endPoint y: 215, distance: 30.5
drag, startPoint x: 233, startPoint y: 226, endPoint x: 268, endPoint y: 225, distance: 35.6
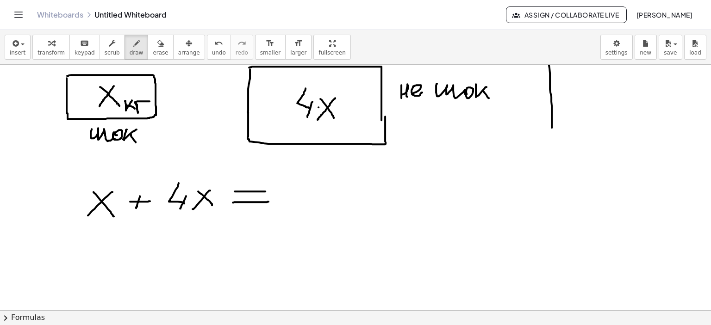
scroll to position [1407, 0]
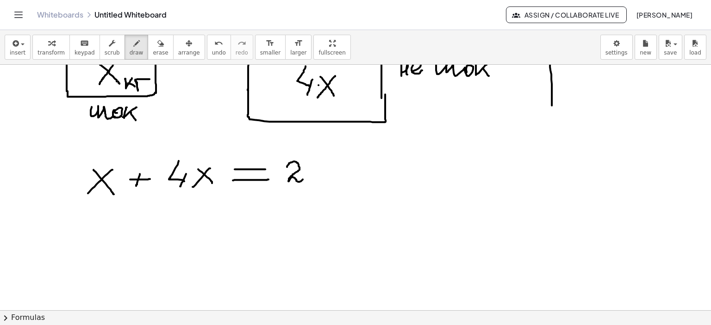
drag, startPoint x: 287, startPoint y: 167, endPoint x: 319, endPoint y: 173, distance: 32.5
drag, startPoint x: 320, startPoint y: 161, endPoint x: 309, endPoint y: 179, distance: 20.8
drag, startPoint x: 331, startPoint y: 162, endPoint x: 337, endPoint y: 162, distance: 6.0
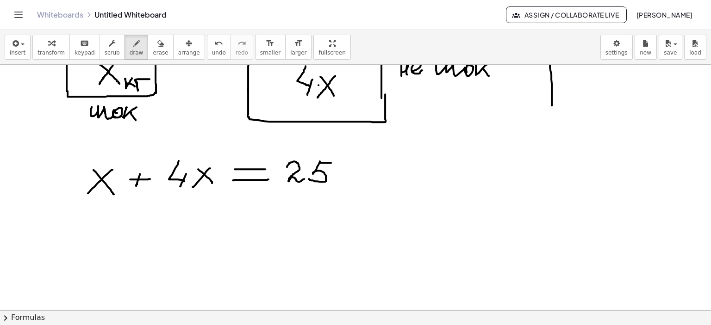
drag, startPoint x: 349, startPoint y: 161, endPoint x: 341, endPoint y: 180, distance: 20.7
drag, startPoint x: 349, startPoint y: 161, endPoint x: 380, endPoint y: 162, distance: 31.1
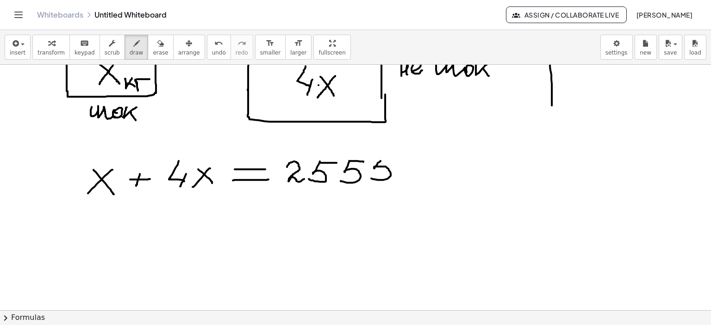
drag, startPoint x: 380, startPoint y: 161, endPoint x: 381, endPoint y: 168, distance: 7.5
drag, startPoint x: 384, startPoint y: 161, endPoint x: 398, endPoint y: 161, distance: 14.8
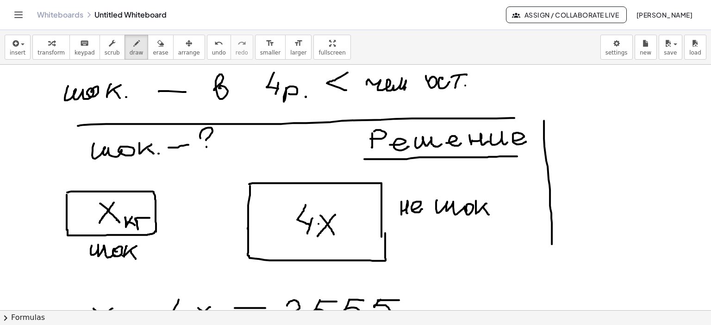
scroll to position [1360, 0]
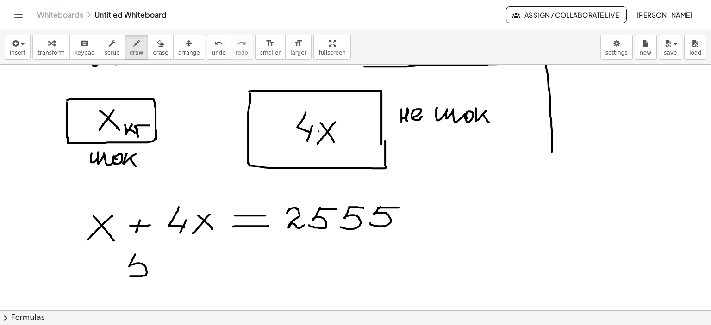
drag, startPoint x: 135, startPoint y: 254, endPoint x: 128, endPoint y: 275, distance: 21.9
drag, startPoint x: 137, startPoint y: 253, endPoint x: 149, endPoint y: 251, distance: 12.6
drag, startPoint x: 160, startPoint y: 255, endPoint x: 177, endPoint y: 272, distance: 23.9
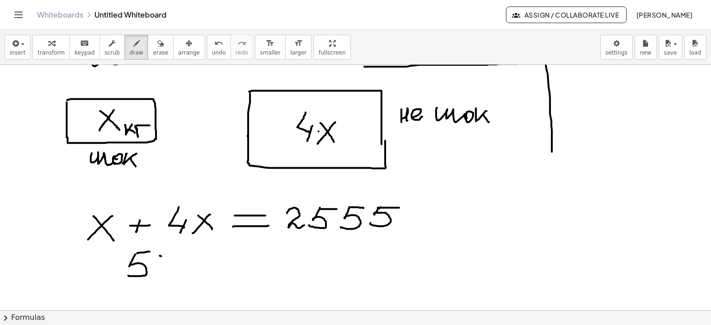
drag, startPoint x: 176, startPoint y: 254, endPoint x: 194, endPoint y: 270, distance: 23.6
drag, startPoint x: 194, startPoint y: 269, endPoint x: 218, endPoint y: 266, distance: 23.9
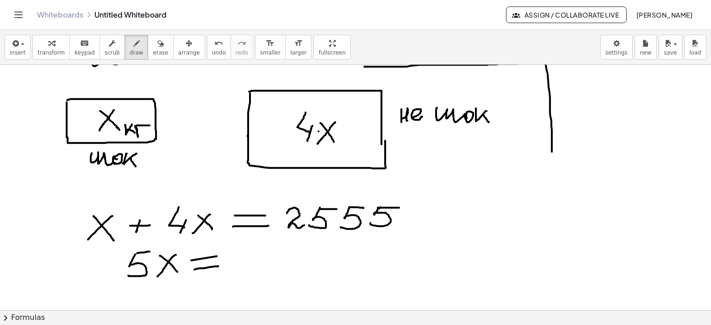
drag, startPoint x: 235, startPoint y: 257, endPoint x: 253, endPoint y: 265, distance: 19.7
drag, startPoint x: 265, startPoint y: 248, endPoint x: 259, endPoint y: 264, distance: 17.3
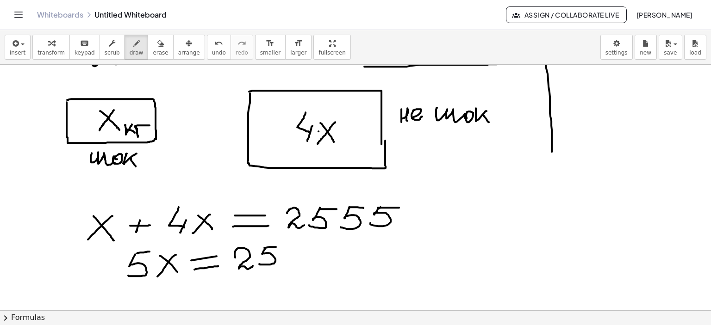
drag, startPoint x: 274, startPoint y: 247, endPoint x: 279, endPoint y: 247, distance: 5.1
drag, startPoint x: 291, startPoint y: 250, endPoint x: 284, endPoint y: 263, distance: 15.2
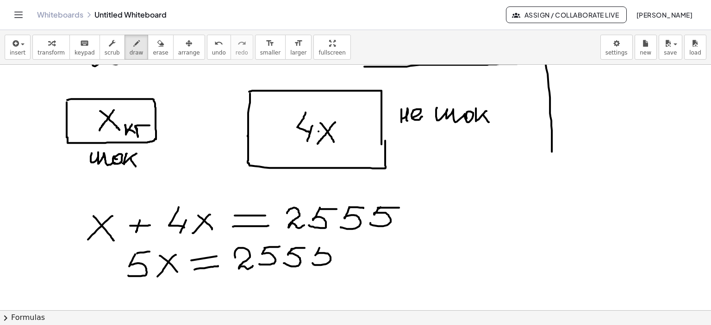
drag, startPoint x: 319, startPoint y: 248, endPoint x: 312, endPoint y: 263, distance: 16.8
drag, startPoint x: 321, startPoint y: 248, endPoint x: 337, endPoint y: 247, distance: 16.7
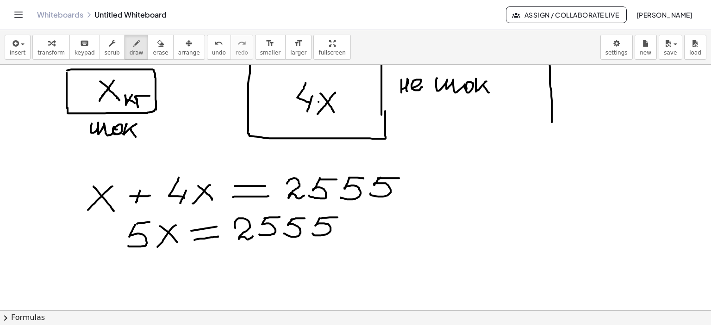
scroll to position [1407, 0]
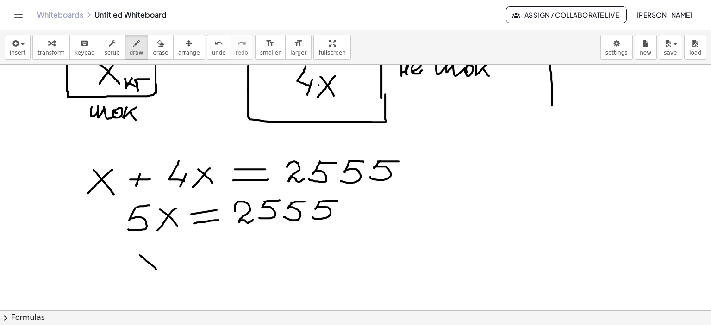
drag, startPoint x: 147, startPoint y: 261, endPoint x: 159, endPoint y: 270, distance: 15.3
drag, startPoint x: 157, startPoint y: 252, endPoint x: 143, endPoint y: 274, distance: 26.8
drag, startPoint x: 175, startPoint y: 259, endPoint x: 191, endPoint y: 259, distance: 15.7
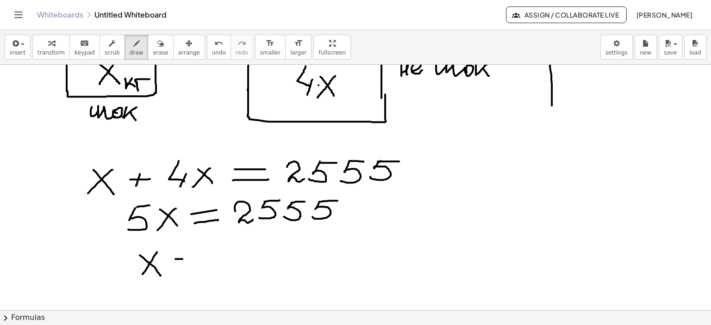
drag, startPoint x: 175, startPoint y: 267, endPoint x: 192, endPoint y: 267, distance: 17.1
drag, startPoint x: 210, startPoint y: 247, endPoint x: 205, endPoint y: 263, distance: 17.0
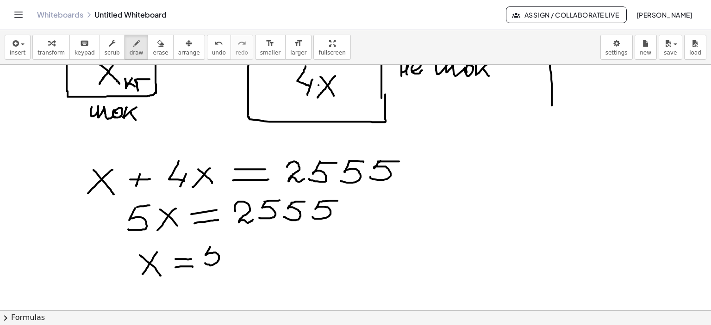
drag, startPoint x: 210, startPoint y: 247, endPoint x: 220, endPoint y: 247, distance: 10.6
drag, startPoint x: 225, startPoint y: 257, endPoint x: 231, endPoint y: 263, distance: 8.5
drag, startPoint x: 242, startPoint y: 255, endPoint x: 249, endPoint y: 264, distance: 11.2
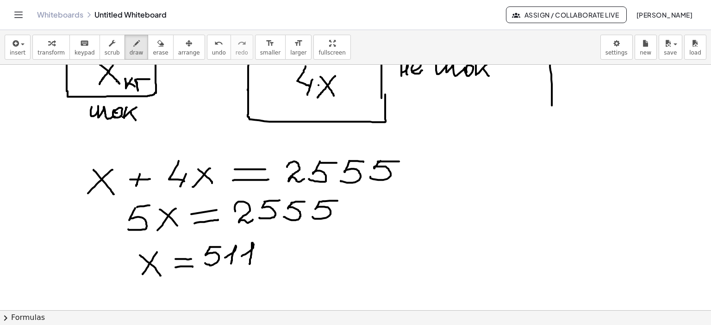
drag, startPoint x: 283, startPoint y: 253, endPoint x: 315, endPoint y: 251, distance: 32.4
drag, startPoint x: 339, startPoint y: 256, endPoint x: 391, endPoint y: 244, distance: 53.3
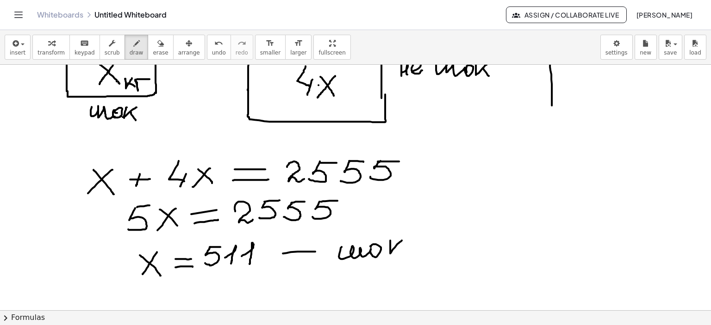
drag, startPoint x: 390, startPoint y: 240, endPoint x: 402, endPoint y: 240, distance: 11.6
drag, startPoint x: 396, startPoint y: 248, endPoint x: 403, endPoint y: 255, distance: 10.5
